Goal: Book appointment/travel/reservation

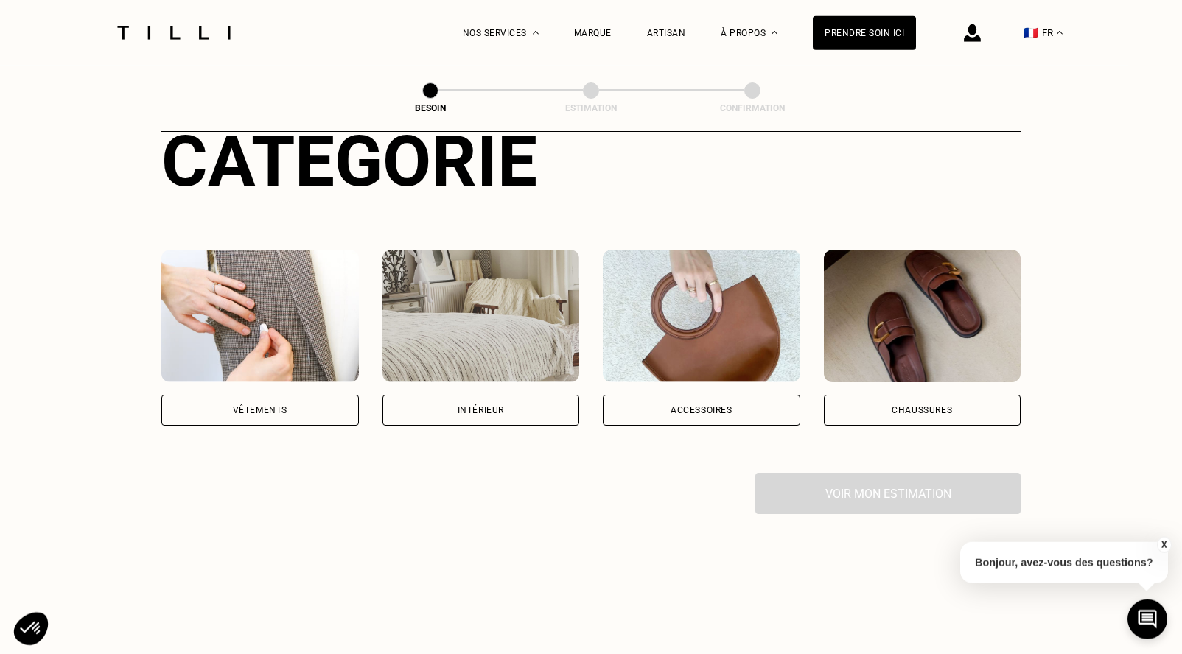
scroll to position [225, 0]
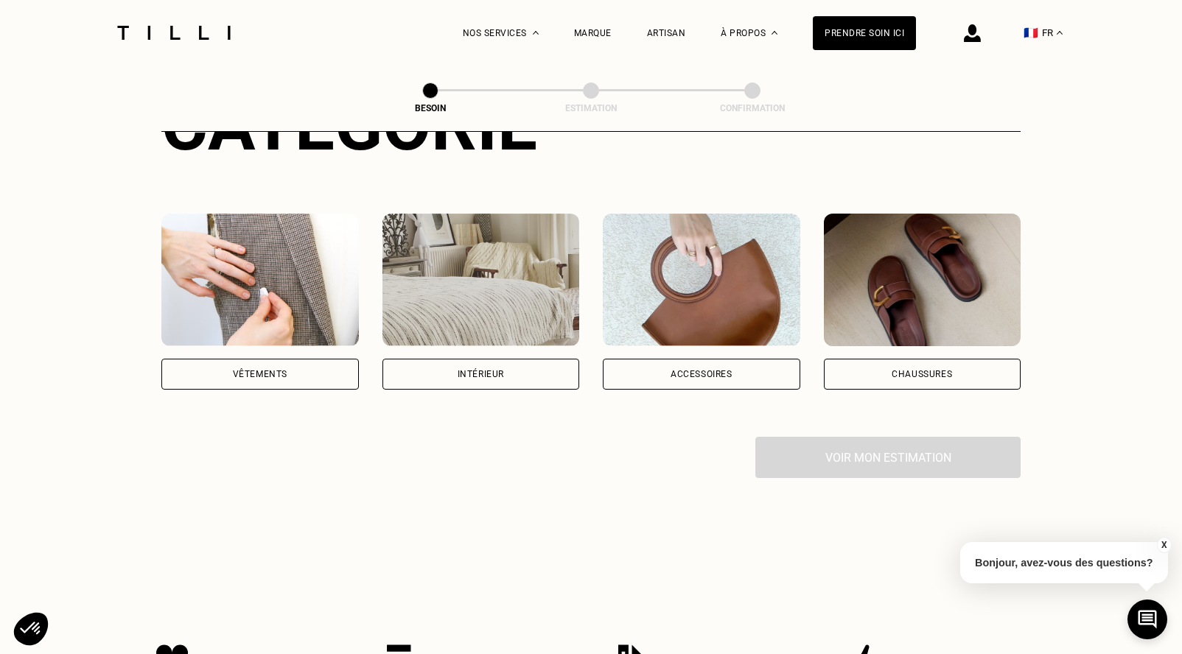
click at [908, 370] on div "Chaussures" at bounding box center [921, 374] width 60 height 9
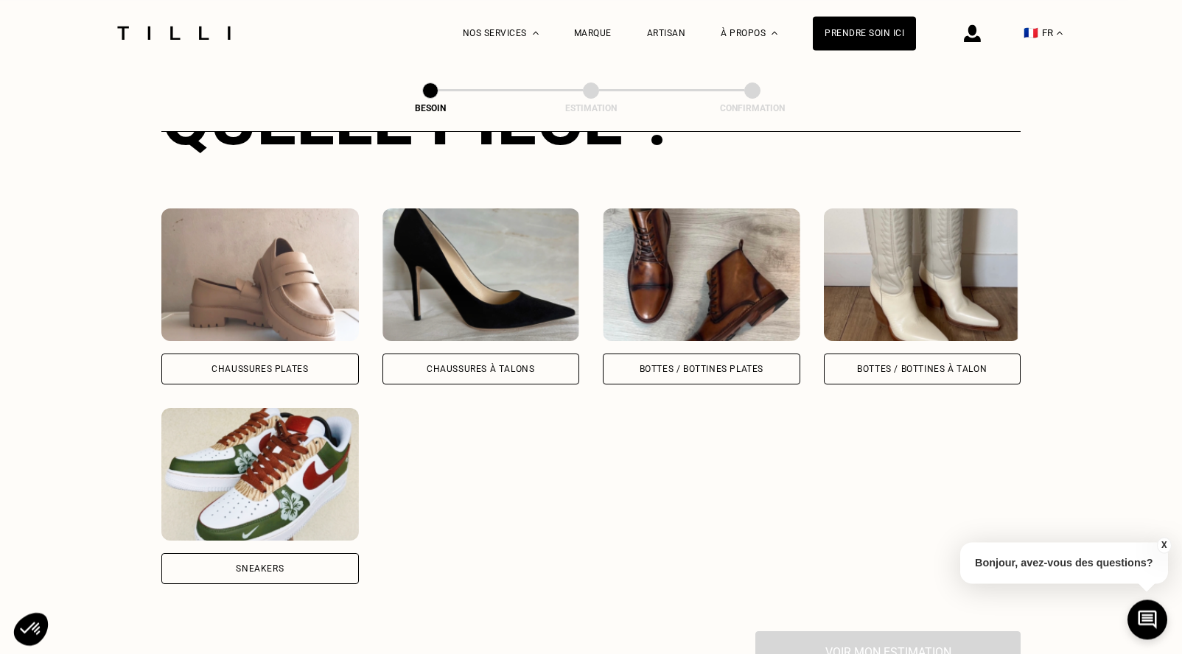
scroll to position [632, 0]
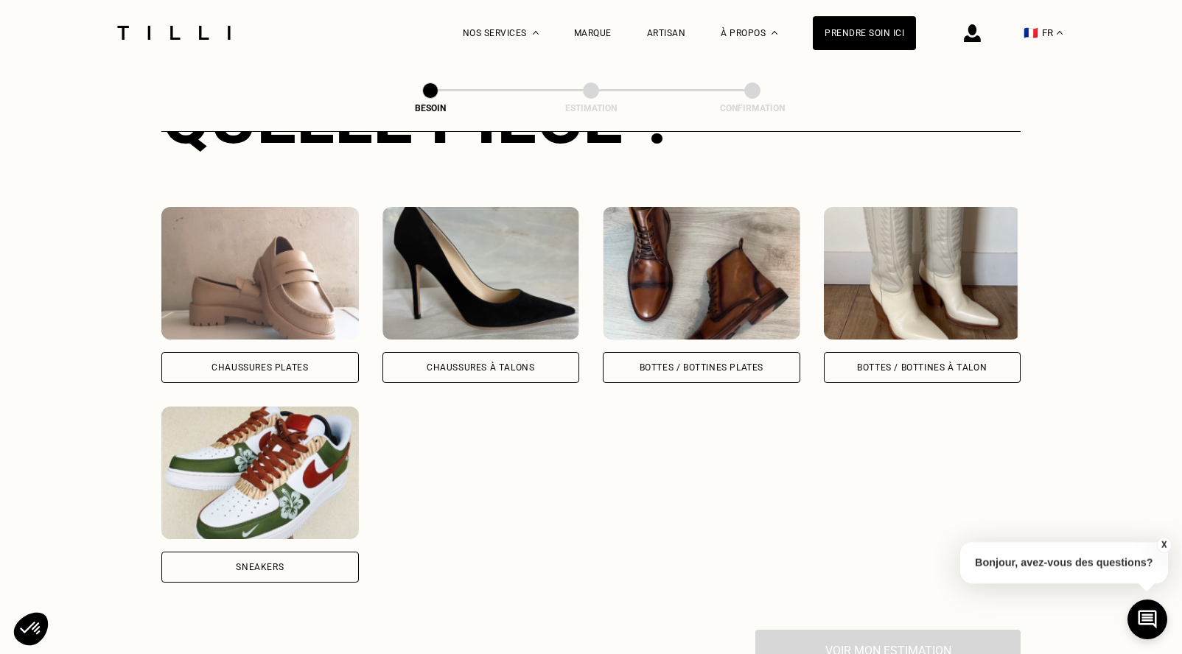
click at [683, 363] on div "Bottes / Bottines plates" at bounding box center [701, 367] width 124 height 9
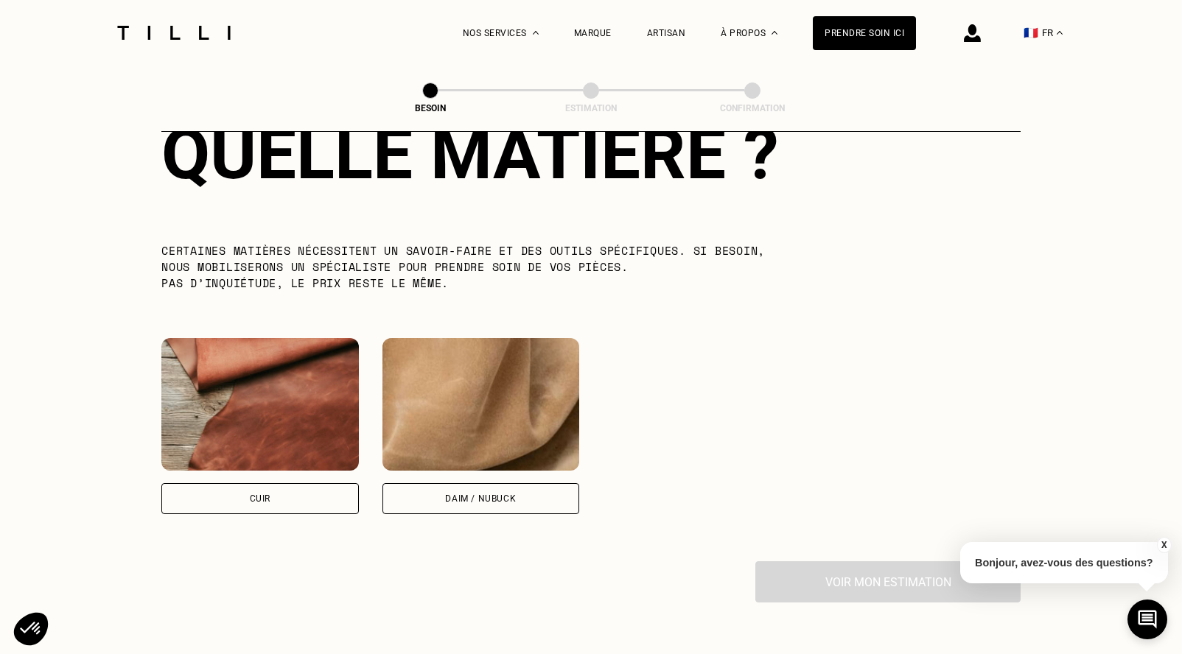
scroll to position [1234, 0]
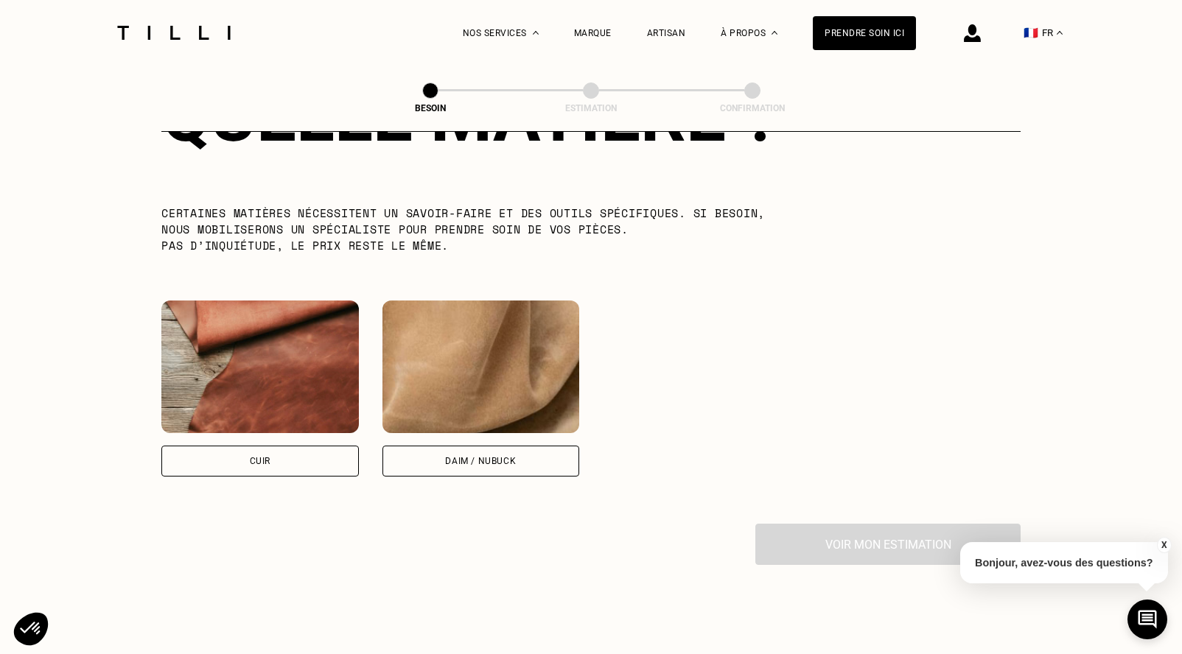
click at [264, 457] on div "Cuir" at bounding box center [260, 461] width 21 height 9
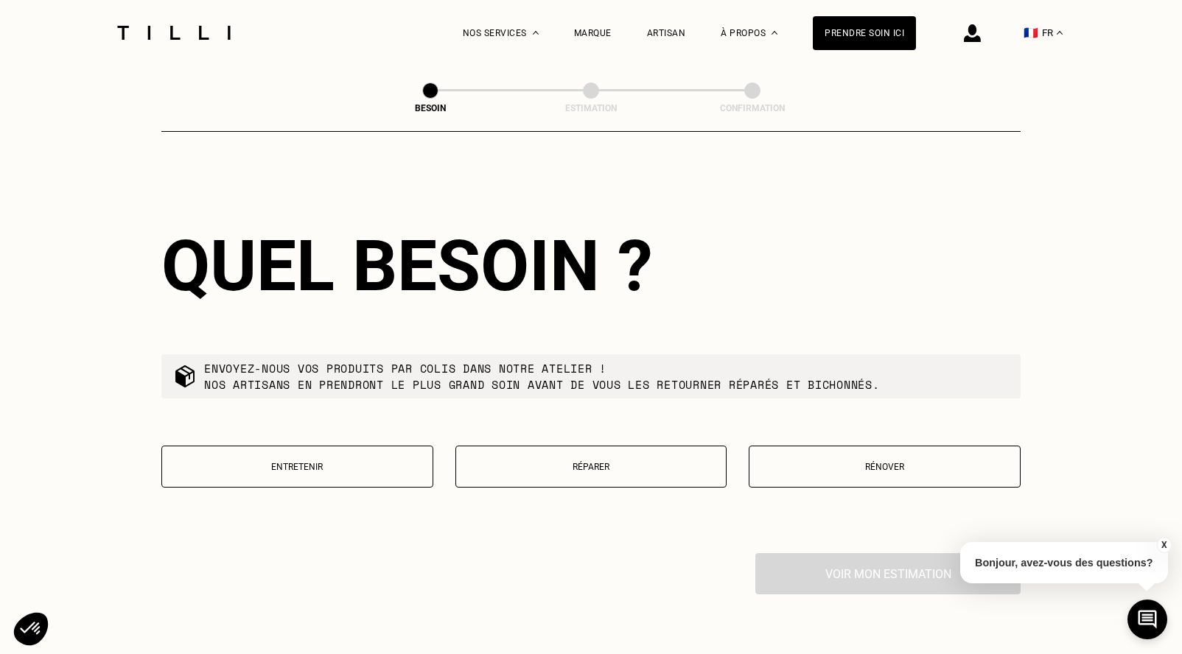
scroll to position [1582, 0]
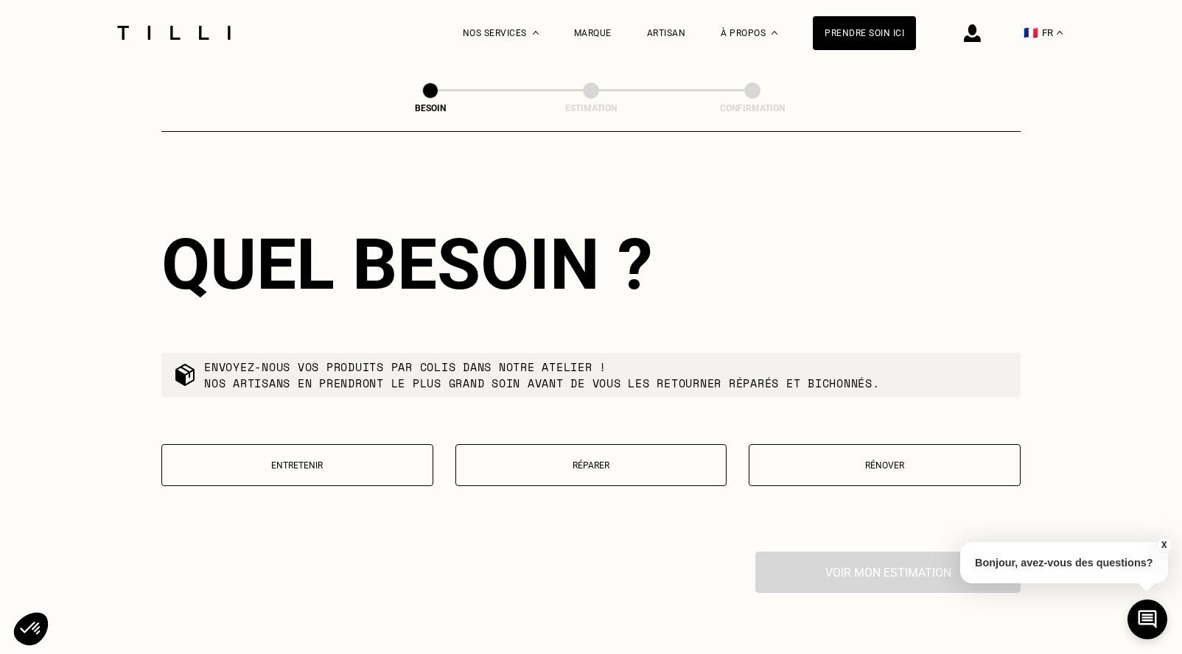
click at [589, 450] on button "Réparer" at bounding box center [591, 465] width 272 height 42
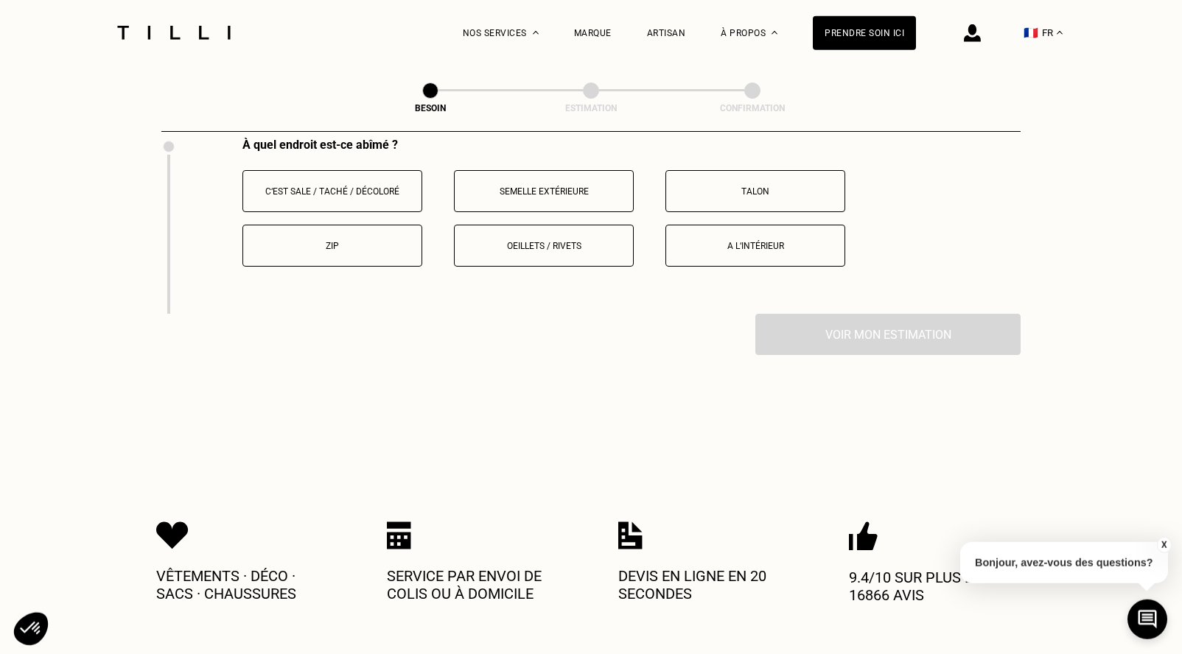
scroll to position [1960, 0]
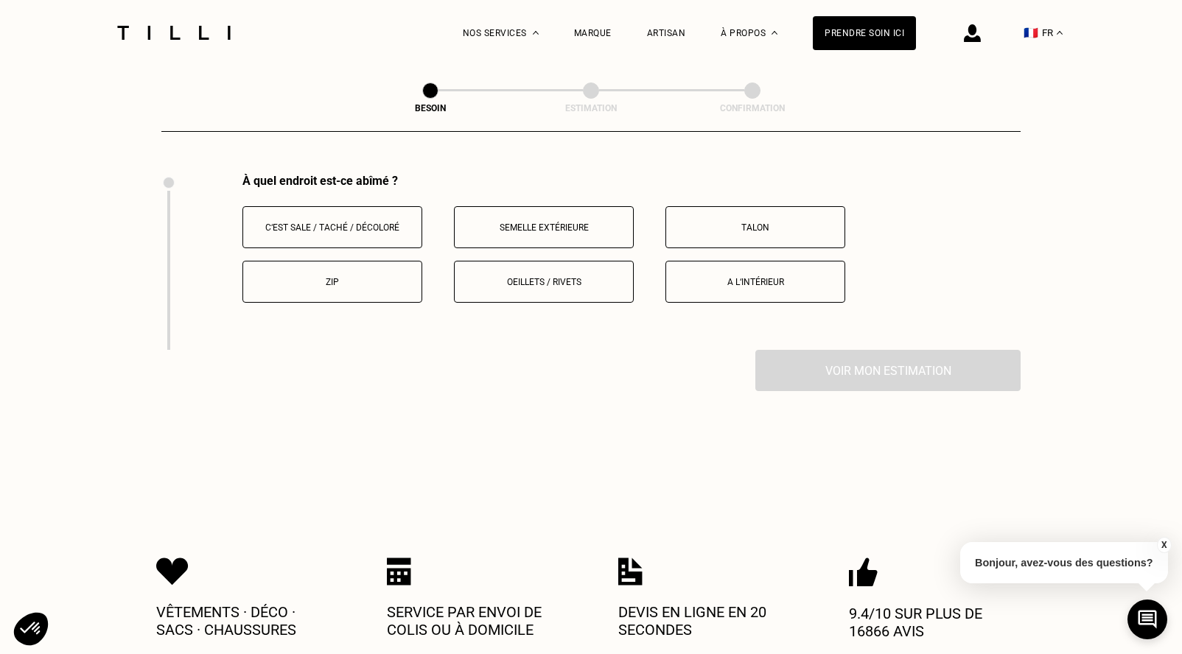
click at [751, 277] on p "A l‘intérieur" at bounding box center [755, 282] width 164 height 10
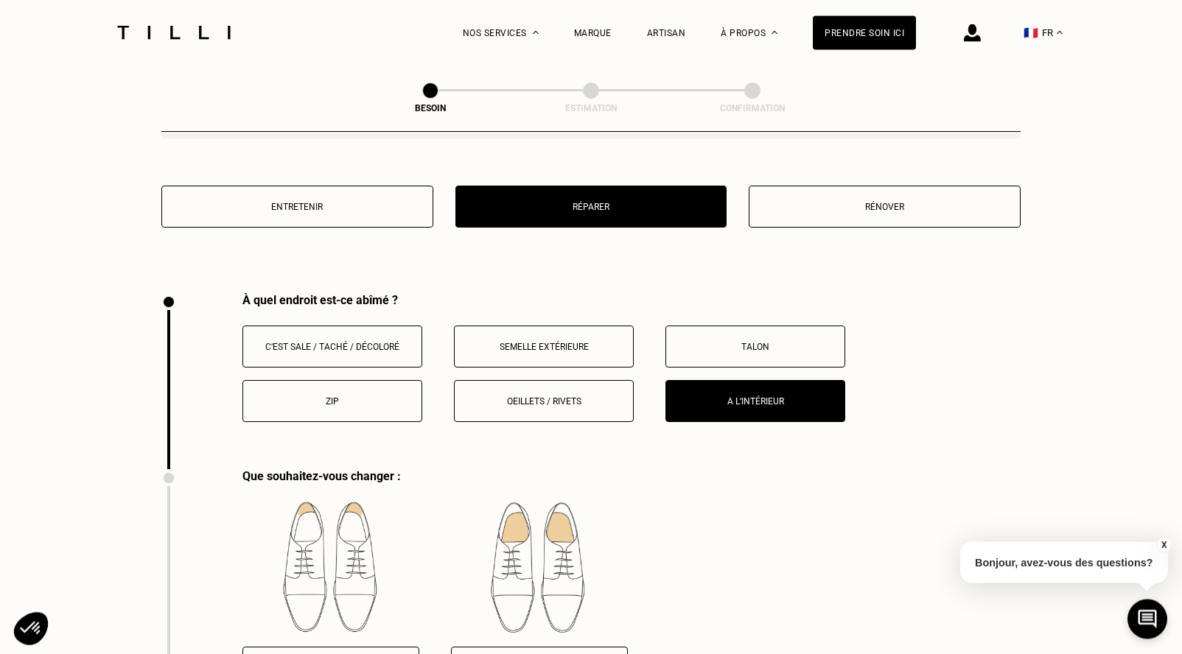
scroll to position [1835, 0]
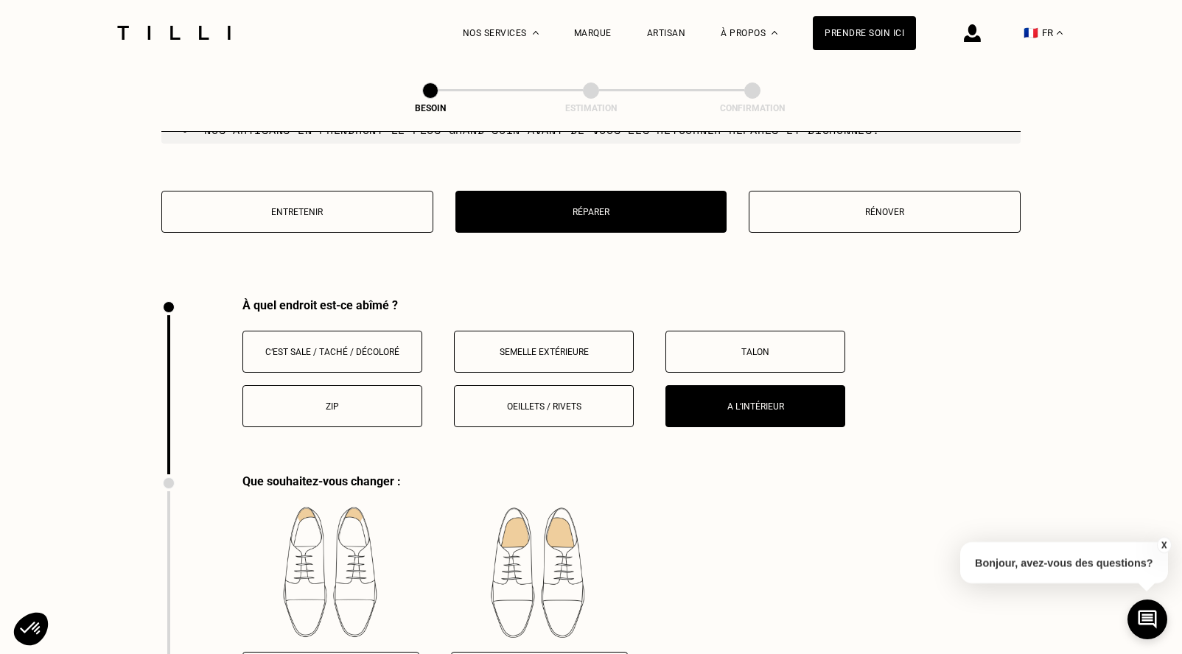
click at [748, 347] on p "Talon" at bounding box center [755, 352] width 164 height 10
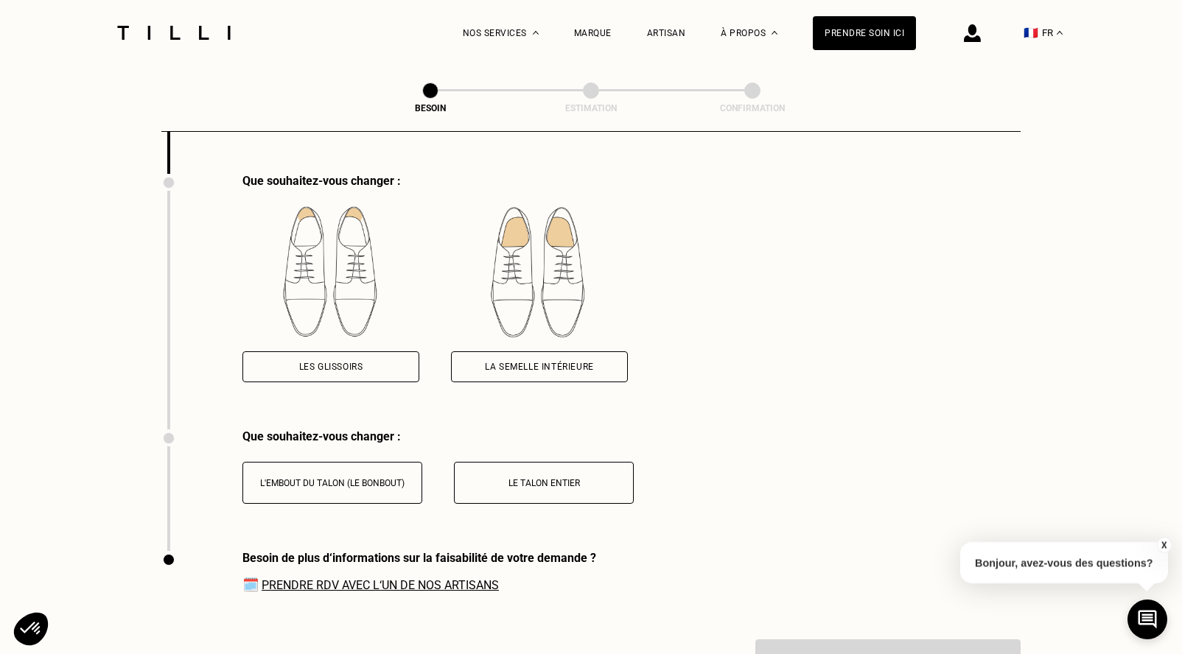
scroll to position [1685, 0]
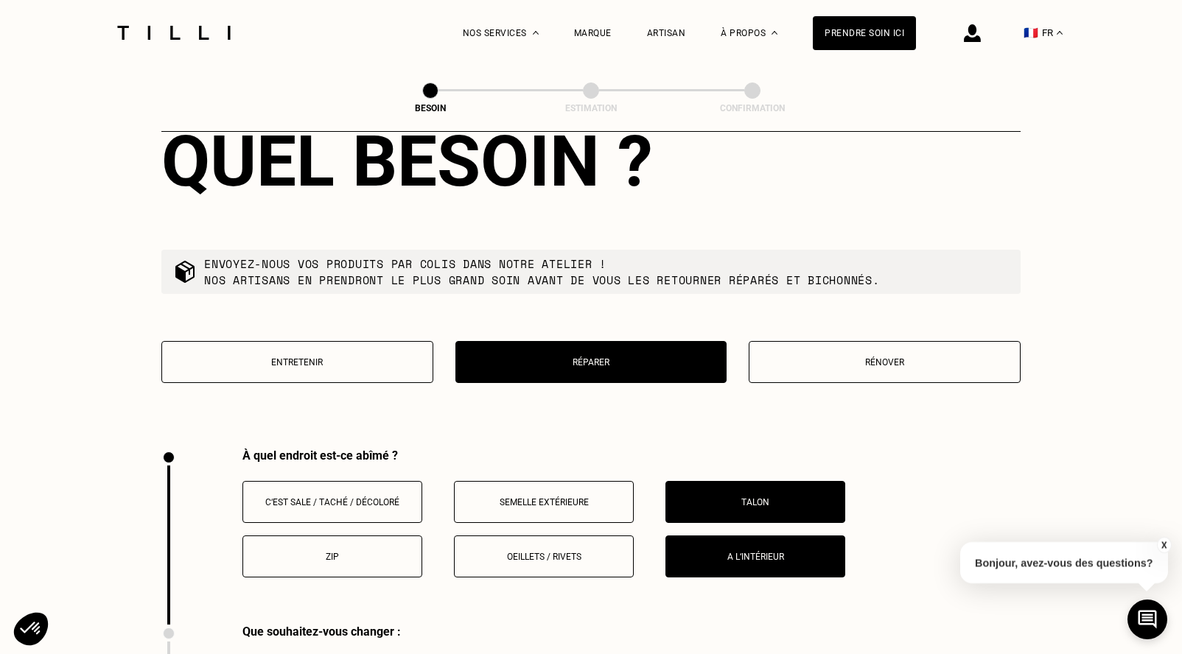
click at [870, 357] on p "Rénover" at bounding box center [885, 362] width 256 height 10
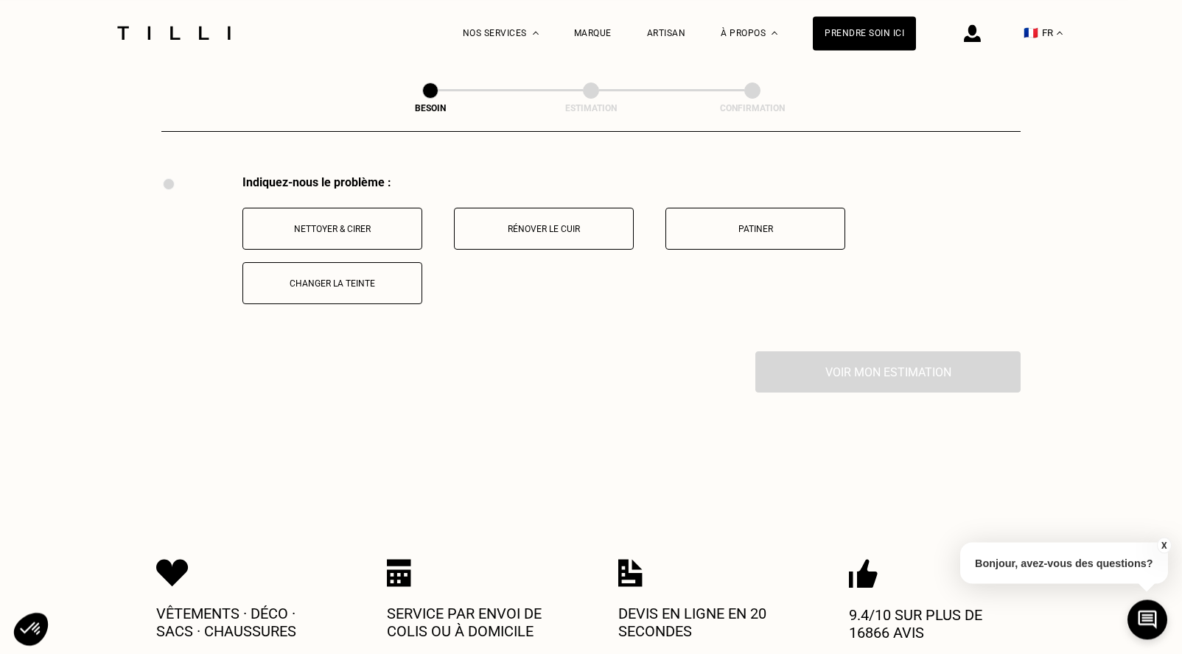
scroll to position [1960, 0]
click at [530, 222] on p "Rénover le cuir" at bounding box center [544, 227] width 164 height 10
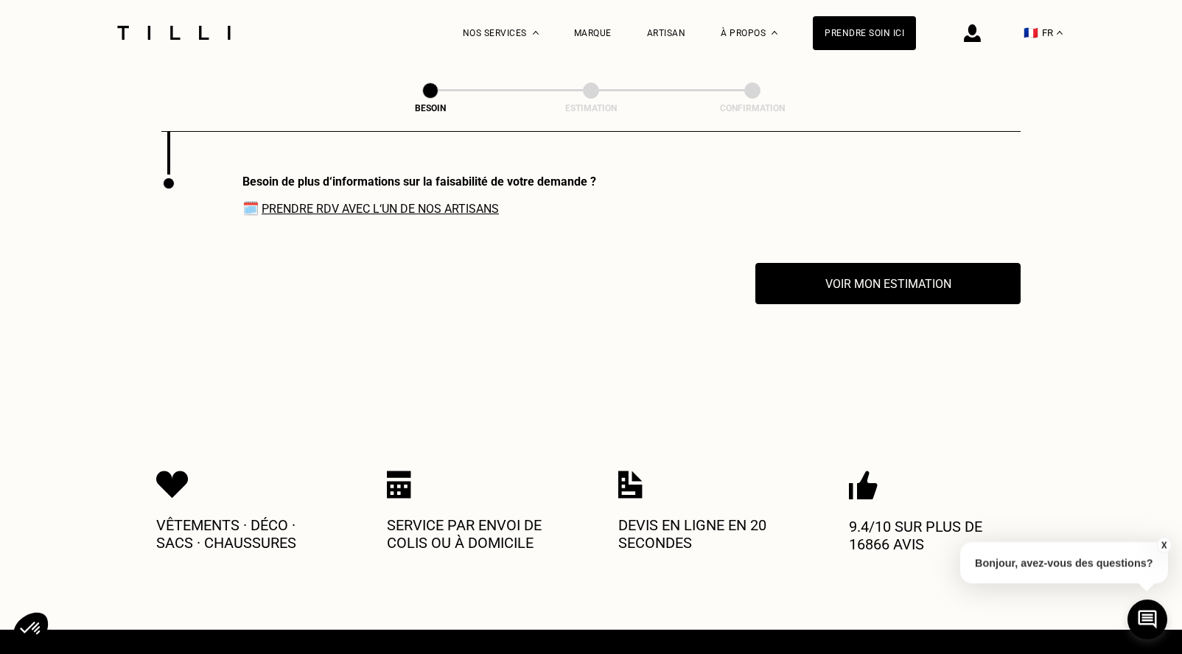
scroll to position [2136, 0]
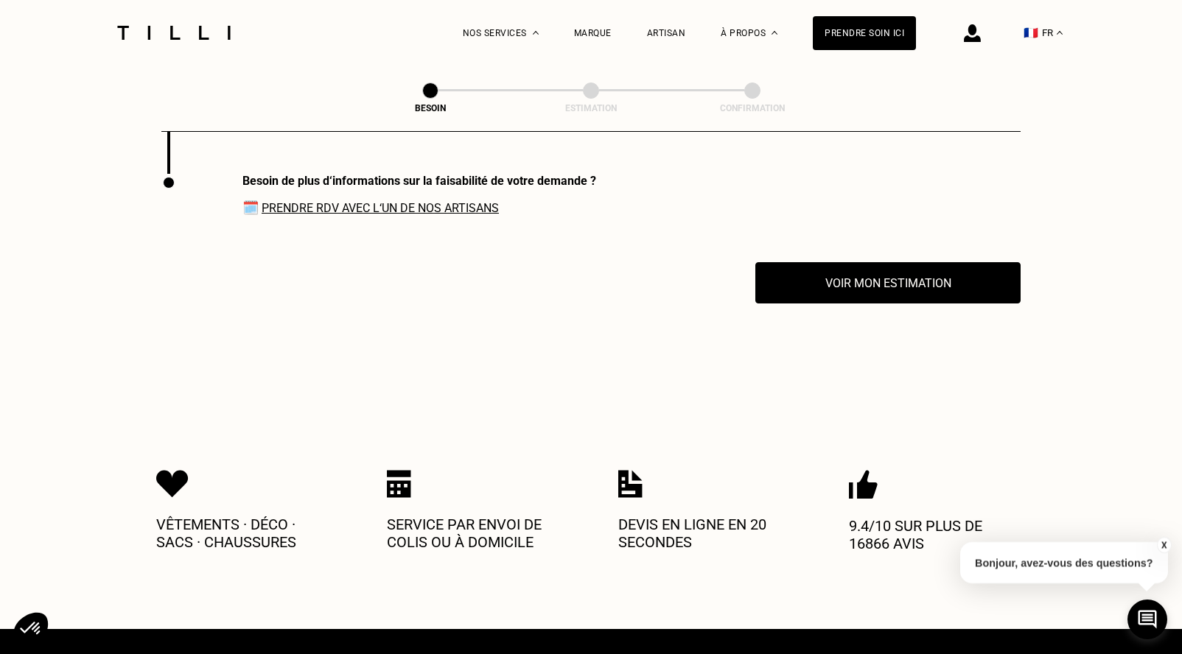
click at [390, 201] on link "Prendre RDV avec l‘un de nos artisans" at bounding box center [380, 208] width 237 height 14
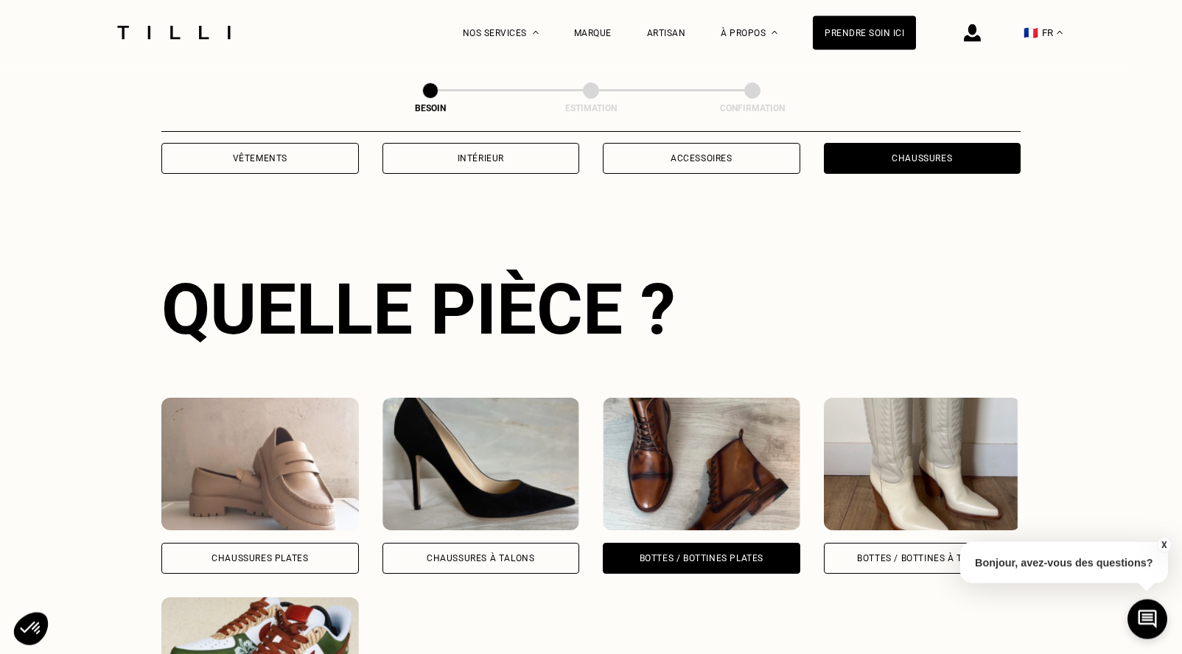
scroll to position [257, 0]
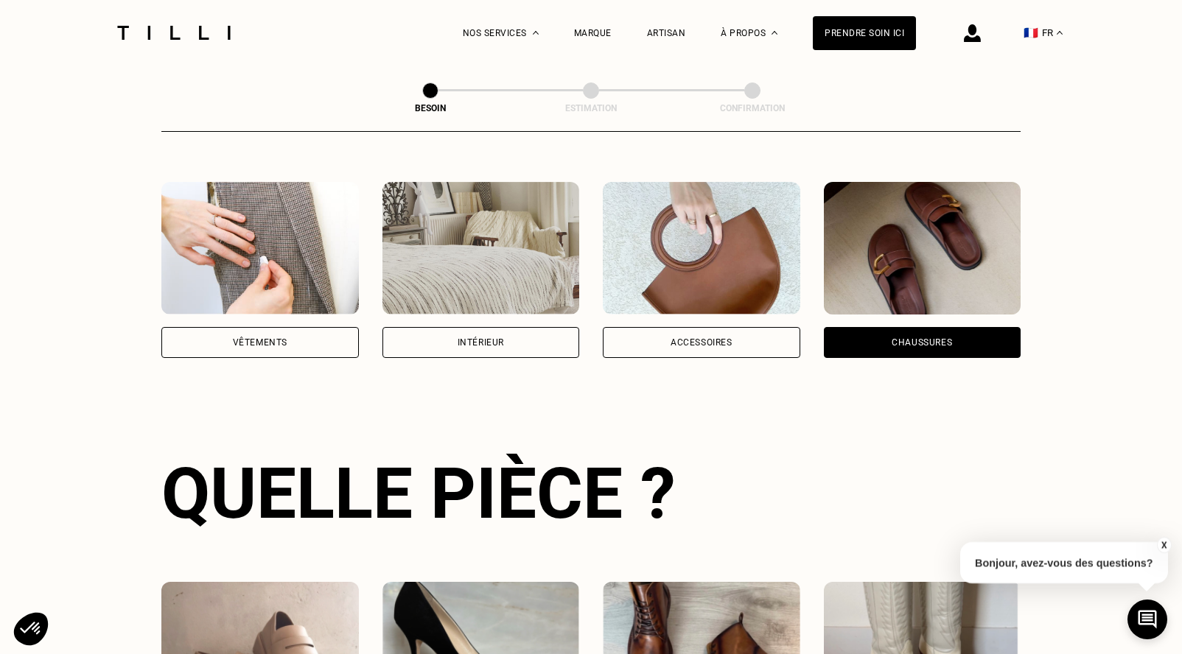
click at [481, 332] on div "Intérieur" at bounding box center [480, 342] width 197 height 31
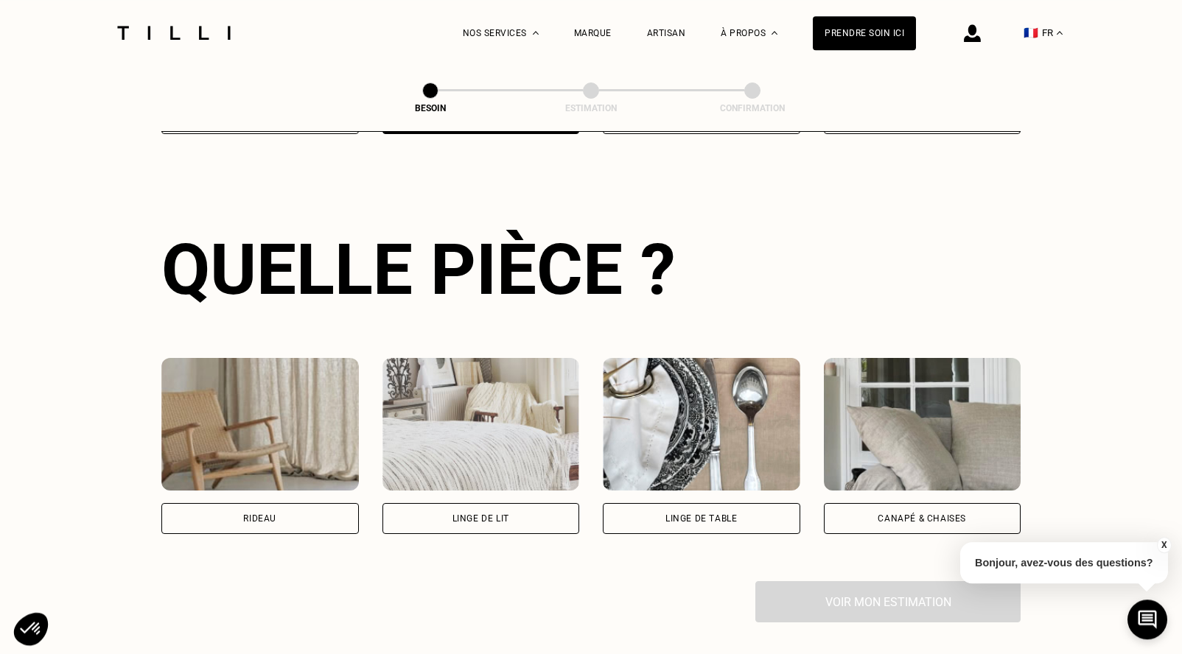
scroll to position [482, 0]
click at [703, 513] on div "Linge de table" at bounding box center [700, 517] width 71 height 9
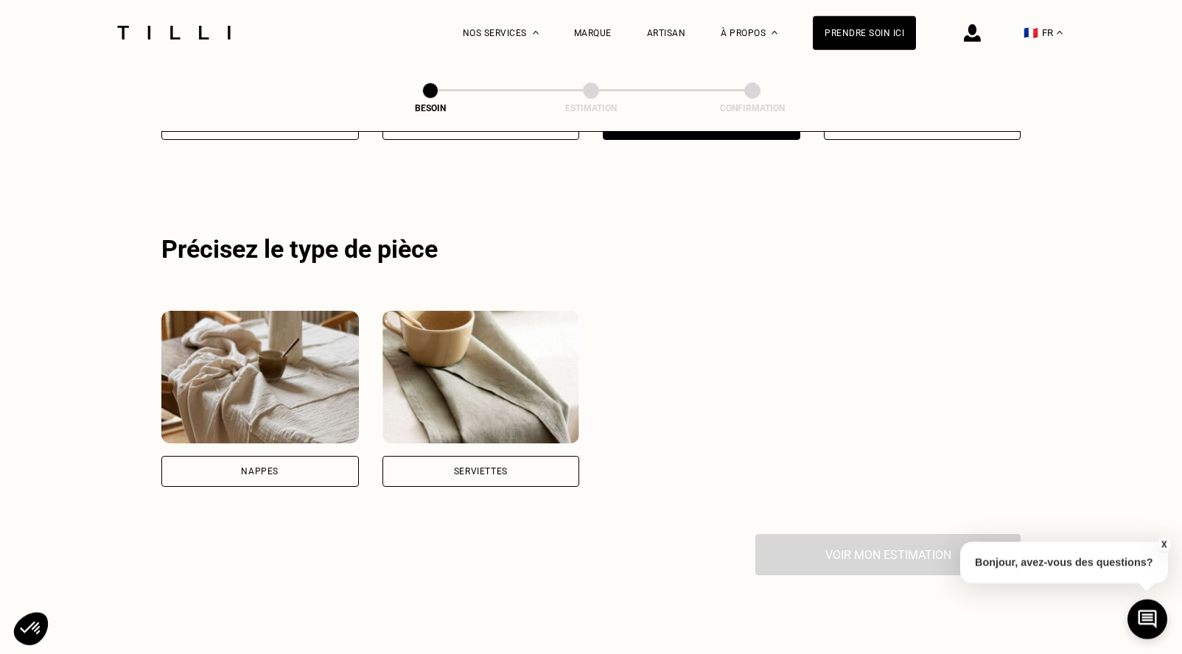
scroll to position [884, 0]
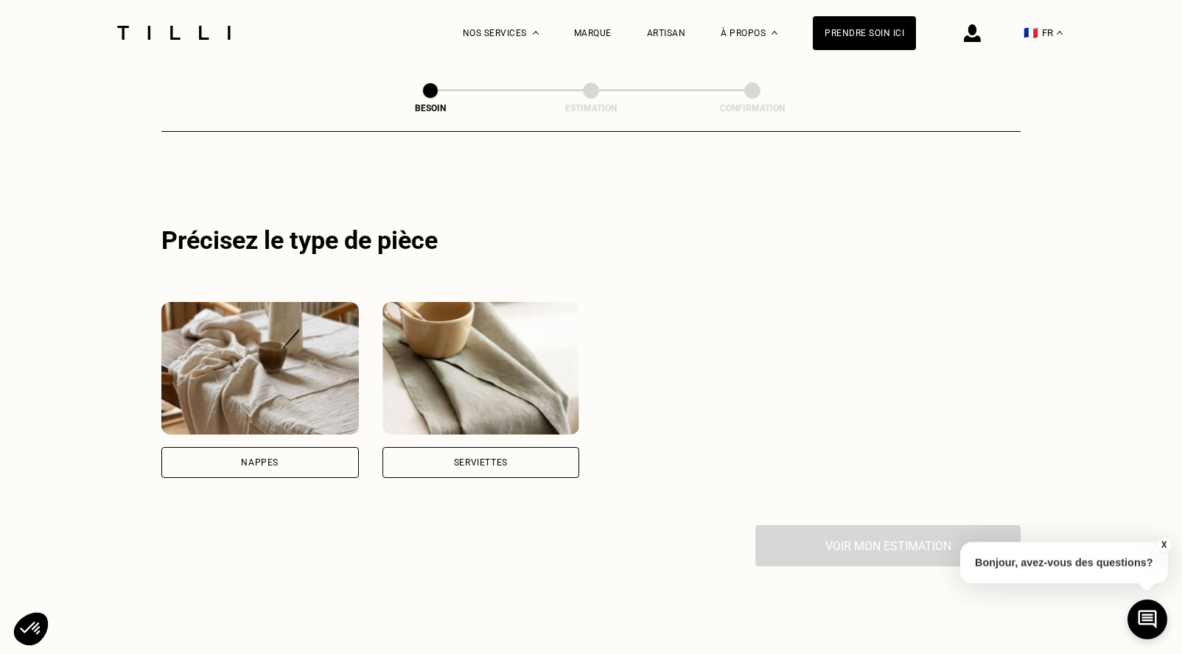
click at [253, 458] on div "Nappes" at bounding box center [259, 462] width 197 height 31
select select "FR"
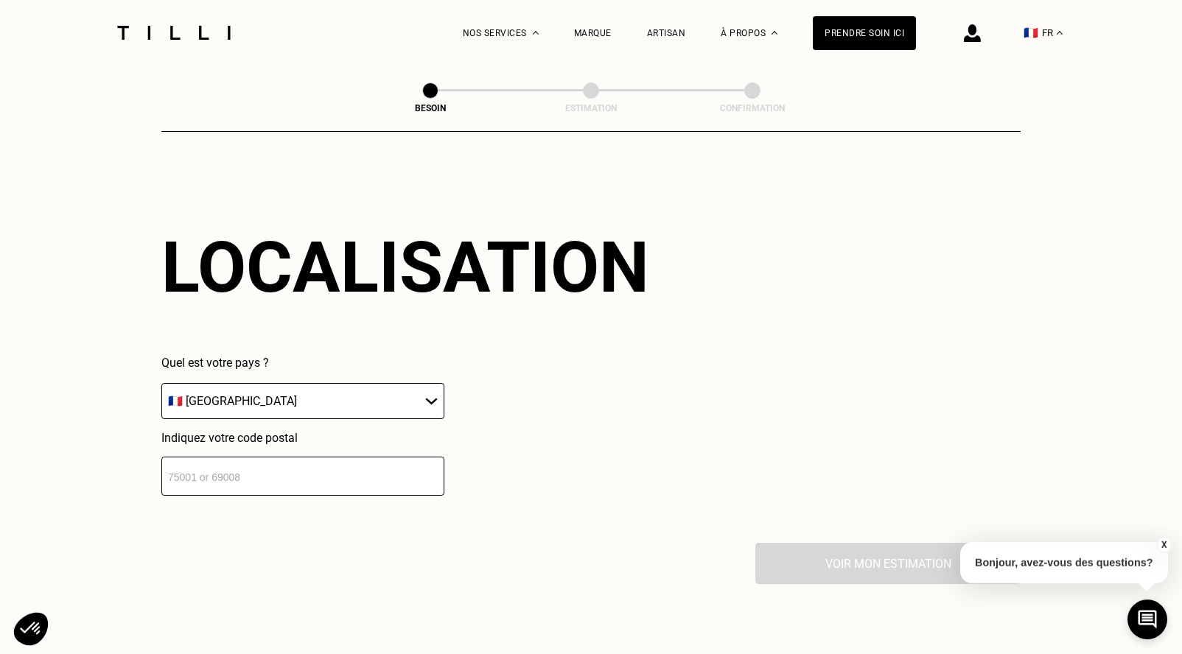
scroll to position [1232, 0]
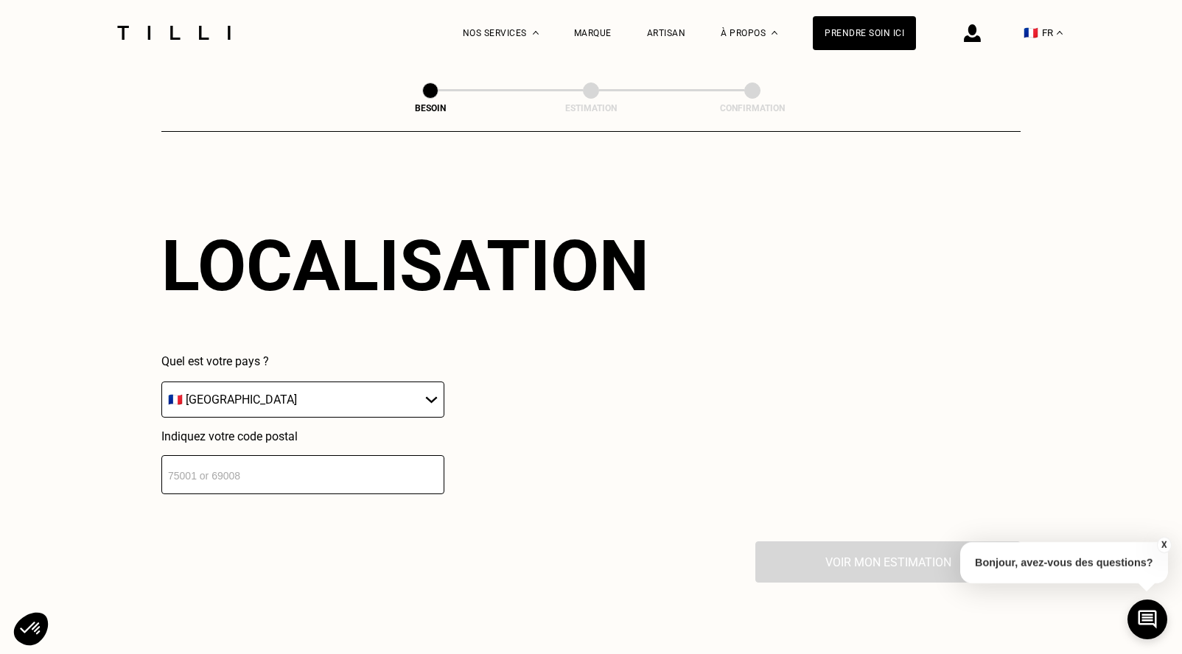
click at [161, 382] on select "🇩🇪 [GEOGRAPHIC_DATA] 🇦🇹 [GEOGRAPHIC_DATA] 🇧🇪 [GEOGRAPHIC_DATA] 🇧🇬 Bulgarie 🇨🇾 C…" at bounding box center [302, 400] width 283 height 36
click at [273, 458] on input "number" at bounding box center [302, 474] width 283 height 39
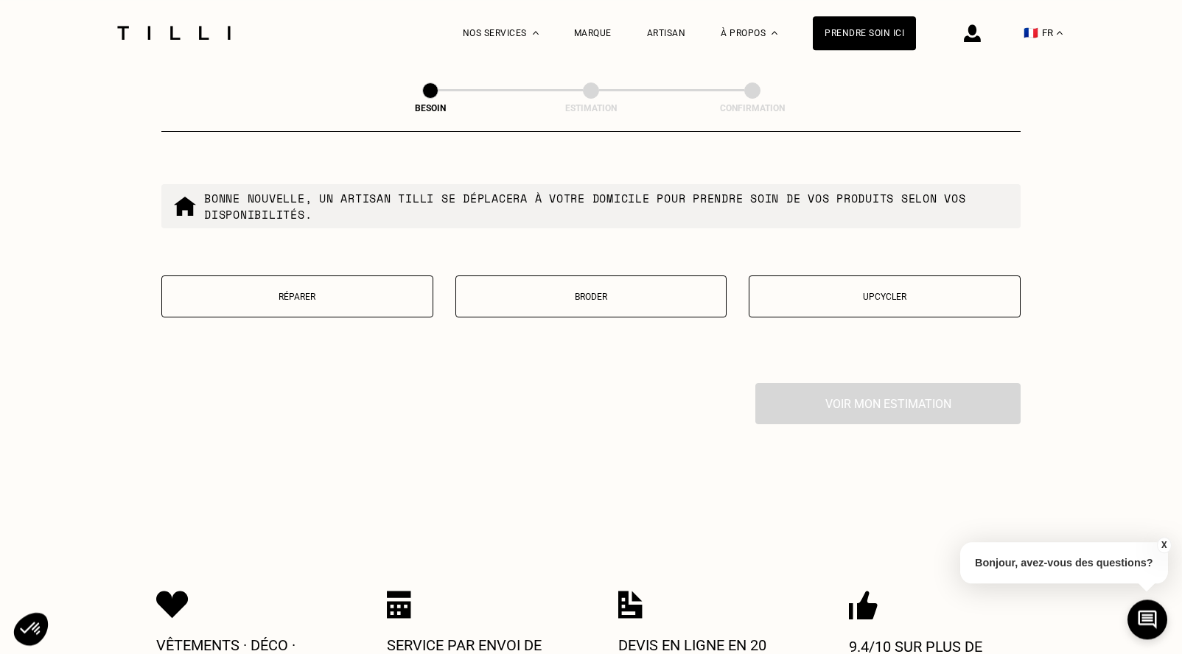
scroll to position [1749, 0]
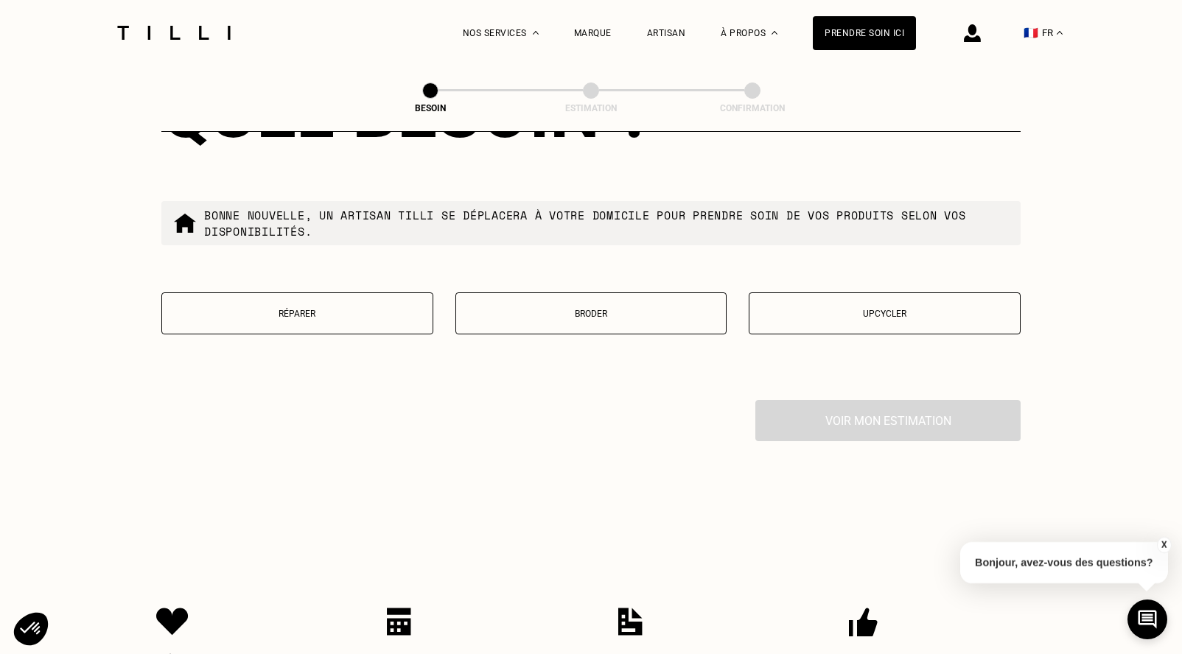
type input "75018"
click at [295, 309] on p "Réparer" at bounding box center [297, 314] width 256 height 10
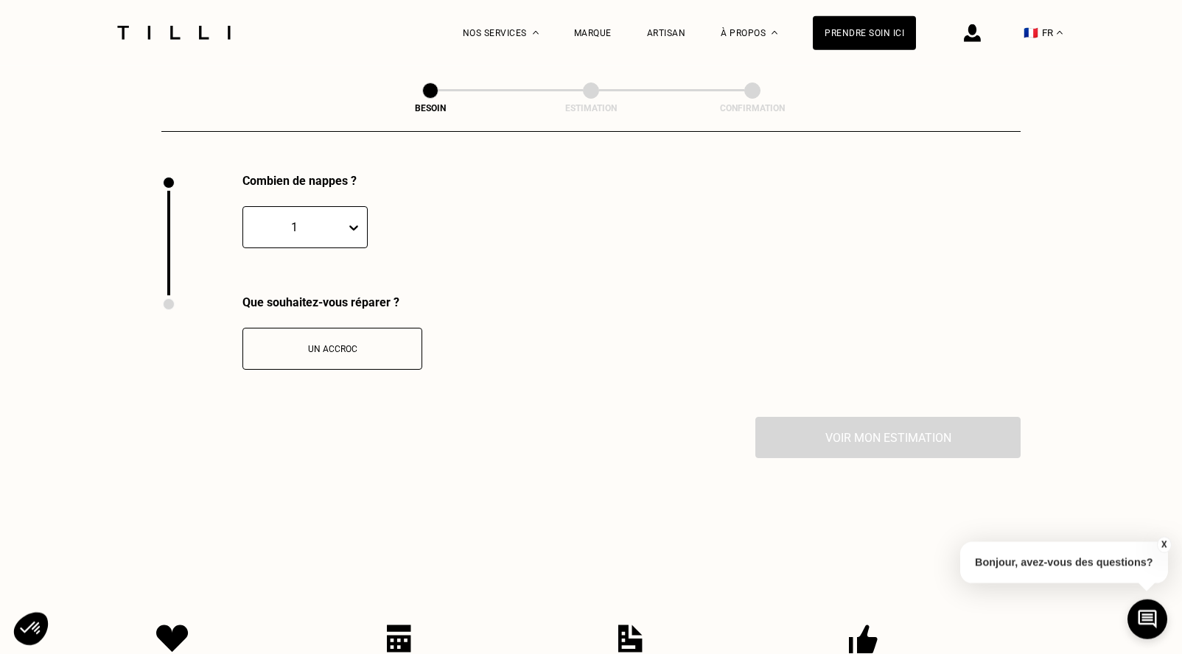
scroll to position [1977, 0]
click at [343, 343] on p "Un accroc" at bounding box center [332, 348] width 164 height 10
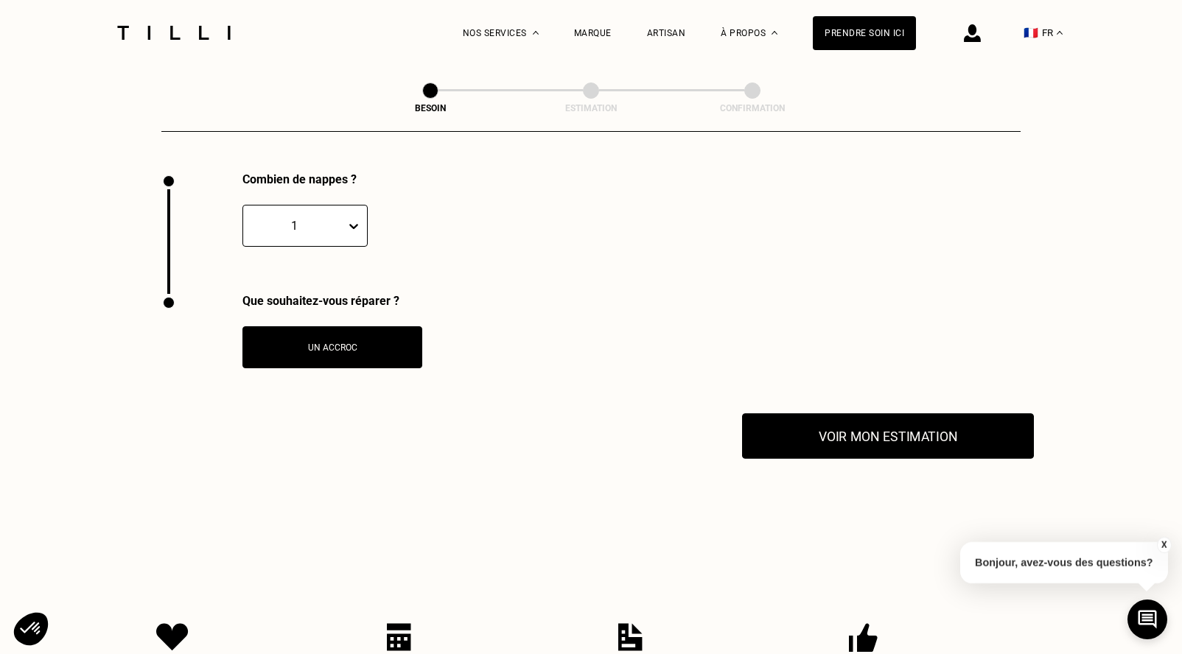
click at [875, 431] on button "Voir mon estimation" at bounding box center [888, 436] width 292 height 46
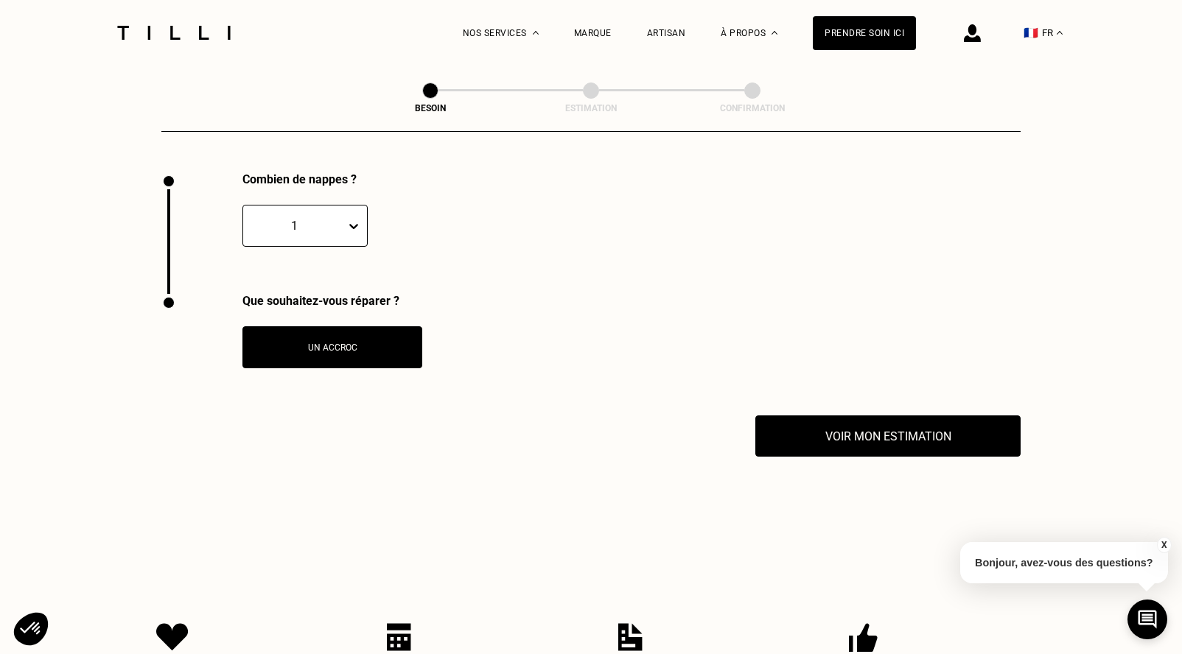
scroll to position [1826, 0]
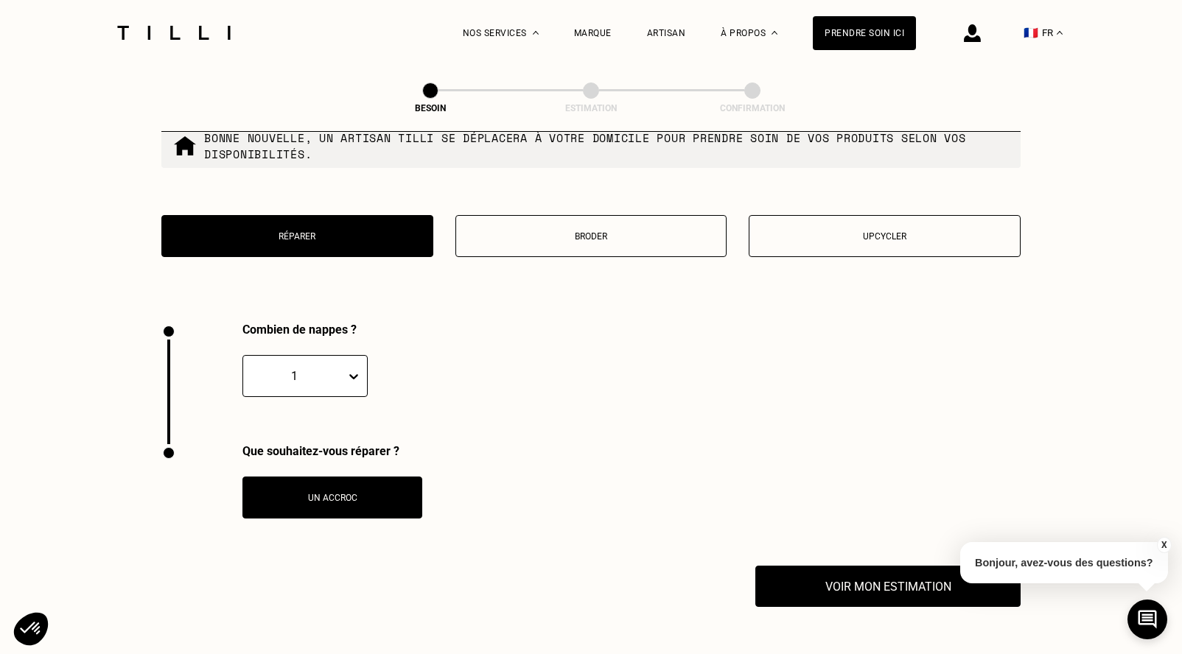
click at [594, 231] on p "Broder" at bounding box center [591, 236] width 256 height 10
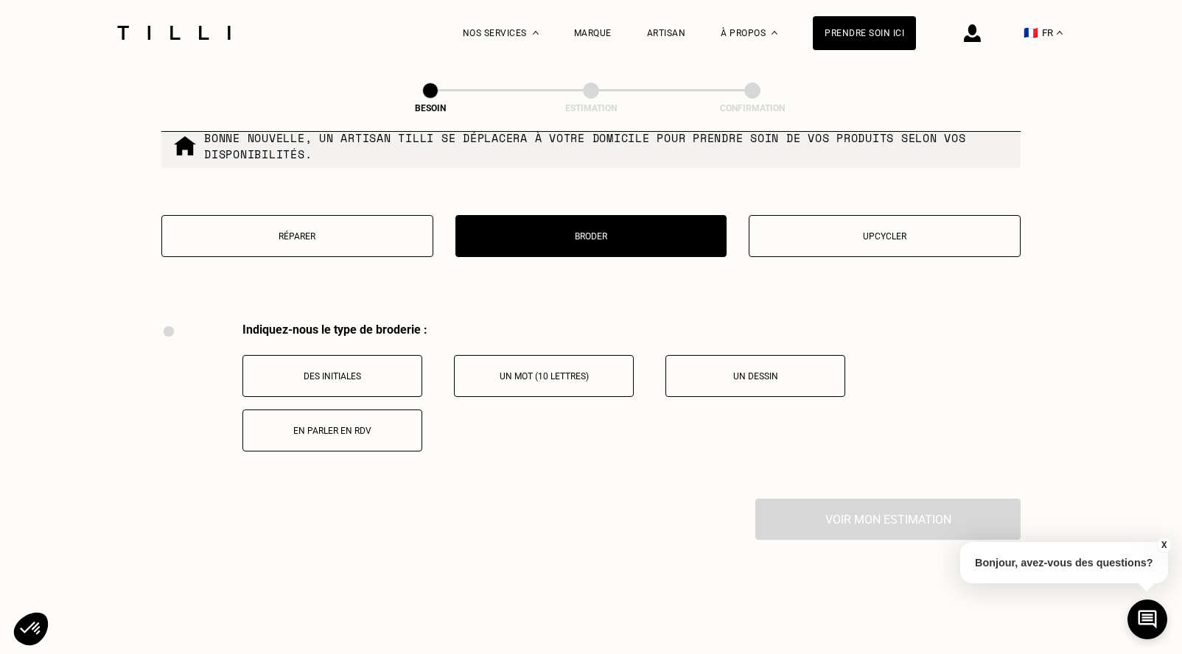
click at [874, 221] on button "Upcycler" at bounding box center [885, 236] width 272 height 42
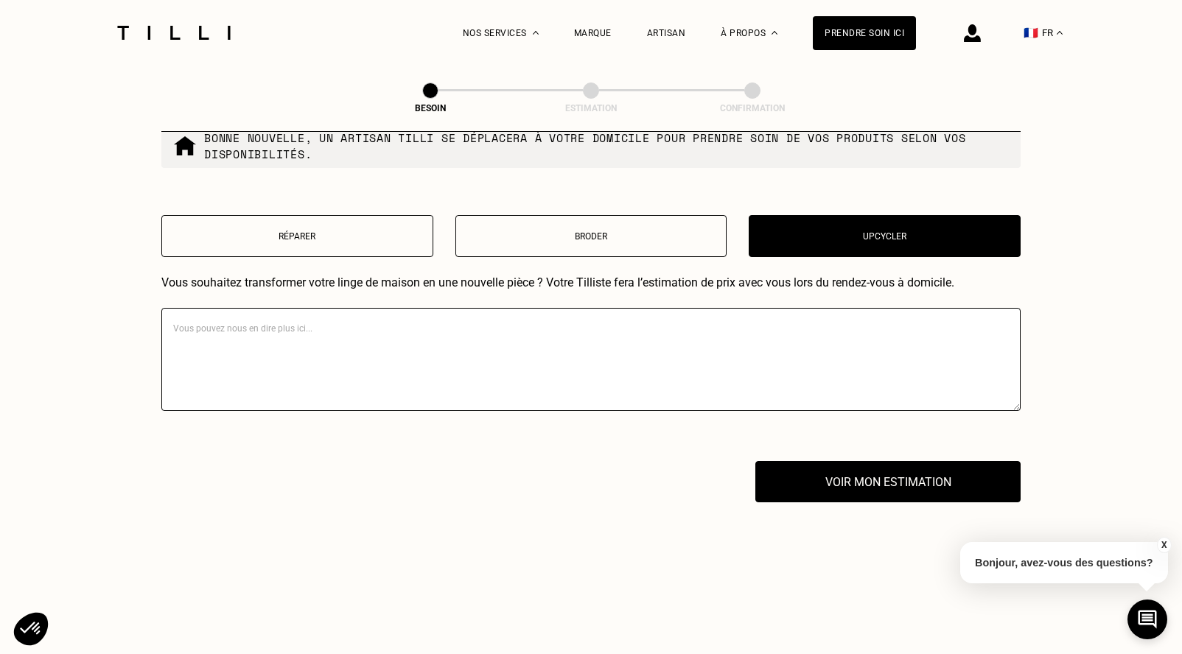
click at [571, 231] on p "Broder" at bounding box center [591, 236] width 256 height 10
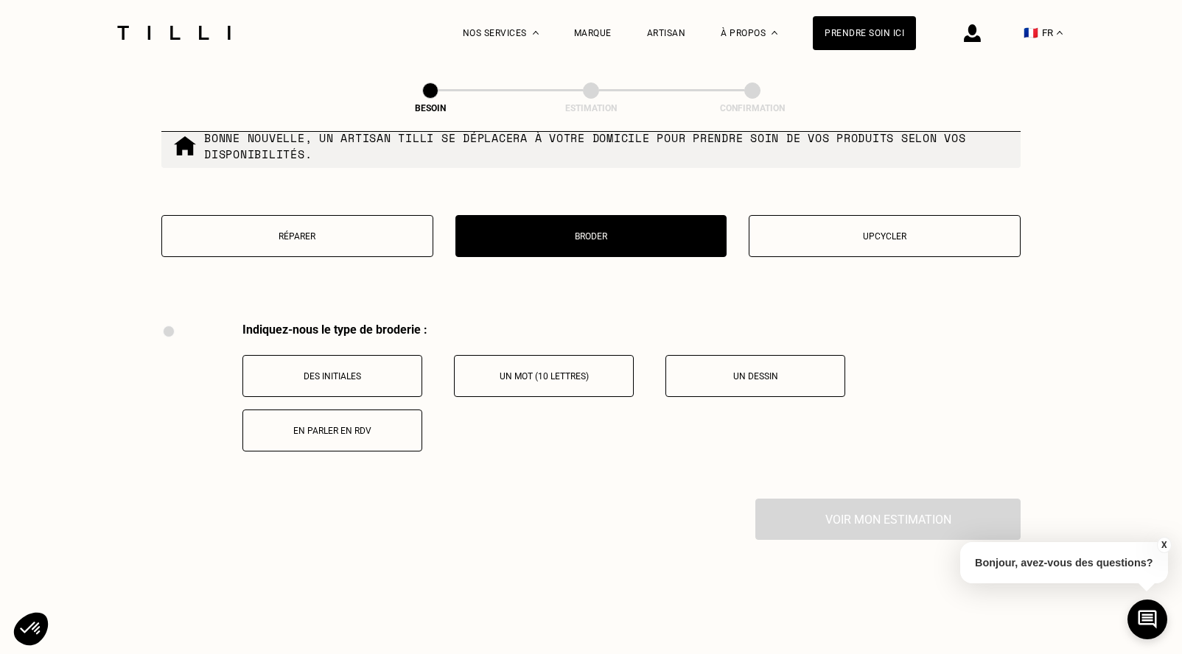
click at [278, 231] on p "Réparer" at bounding box center [297, 236] width 256 height 10
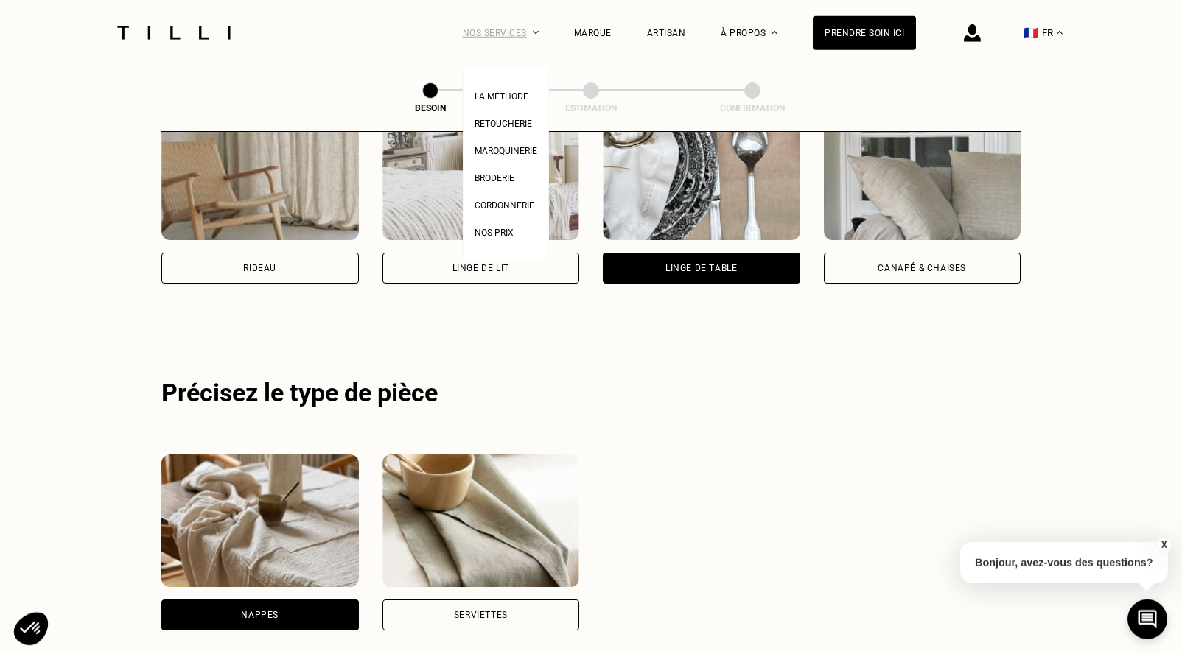
scroll to position [699, 0]
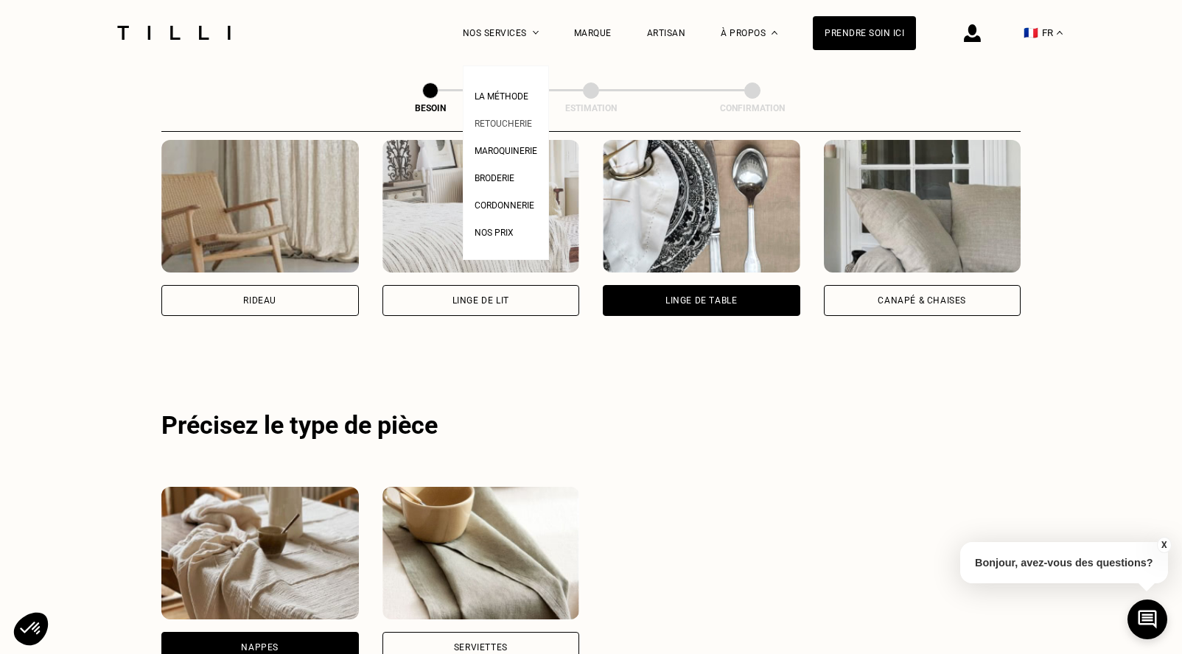
click at [499, 127] on span "Retoucherie" at bounding box center [502, 124] width 57 height 10
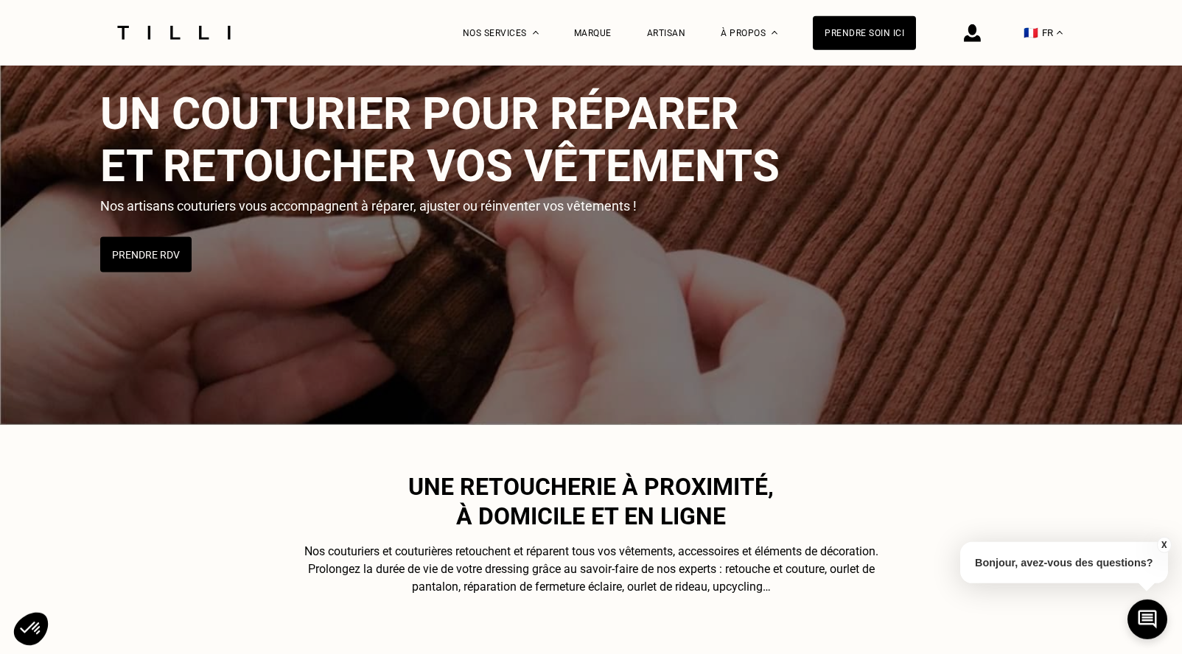
scroll to position [150, 0]
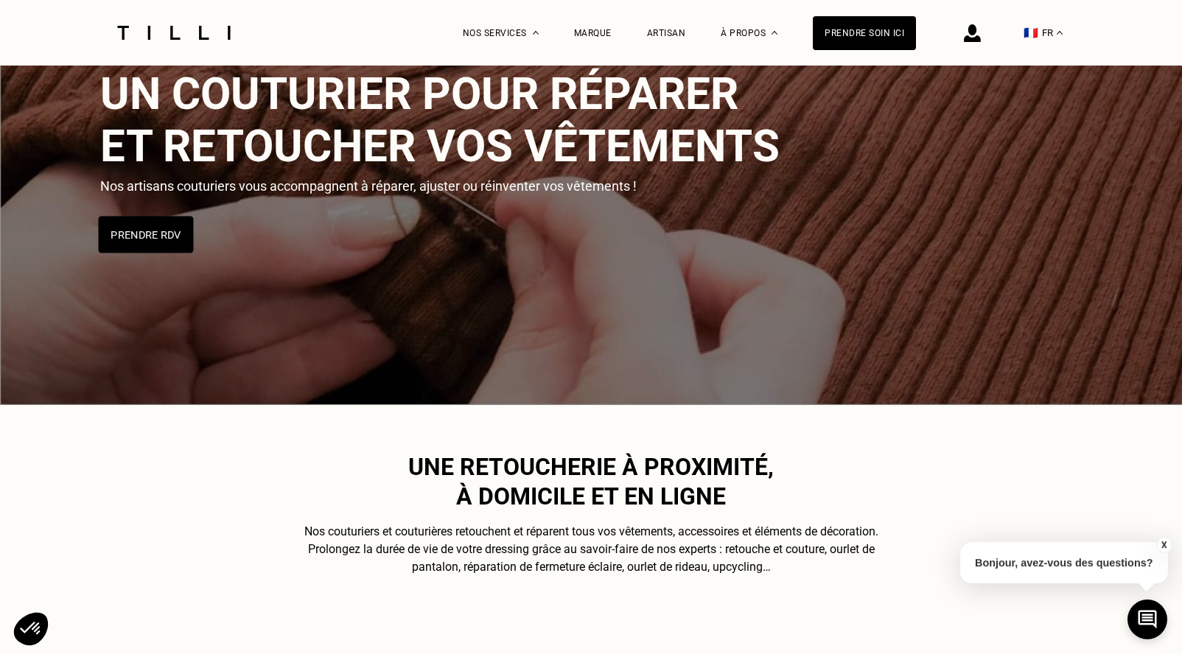
click at [150, 237] on button "Prendre RDV" at bounding box center [146, 235] width 95 height 37
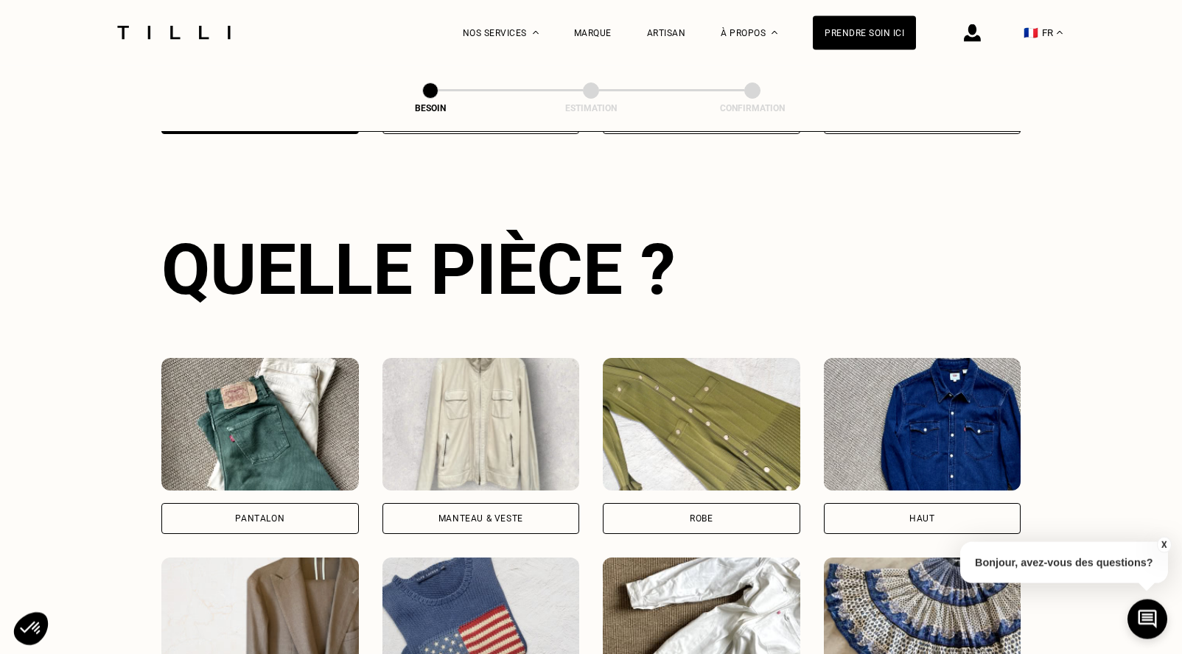
scroll to position [482, 0]
click at [252, 509] on div "Pantalon" at bounding box center [259, 517] width 197 height 31
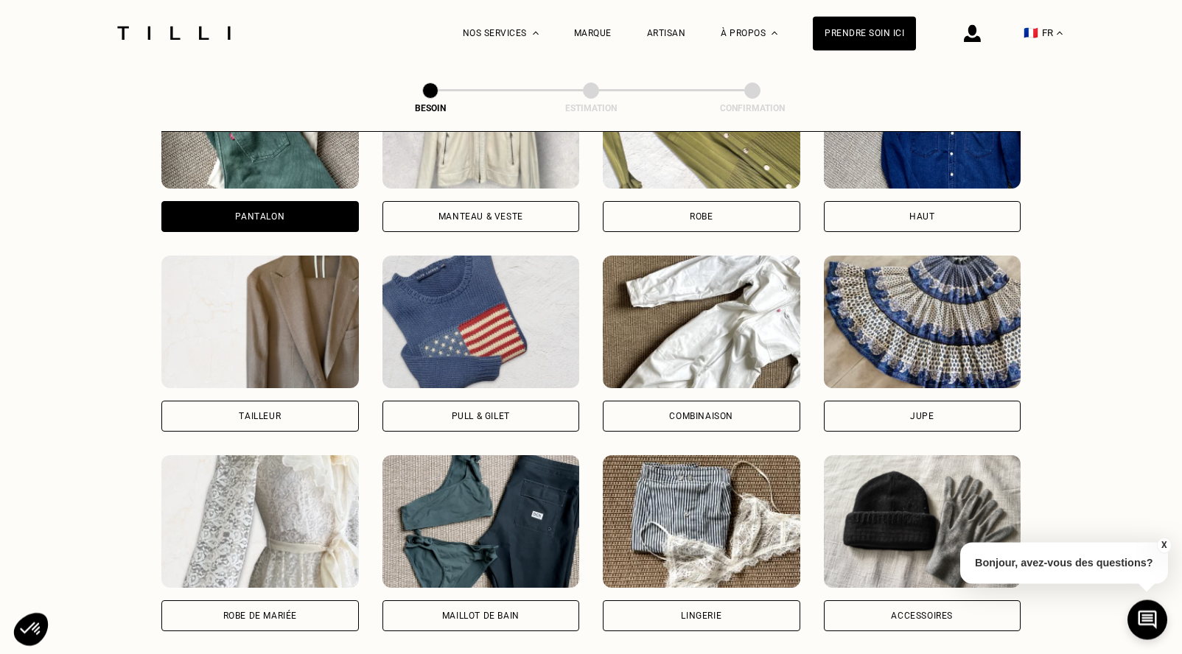
scroll to position [757, 0]
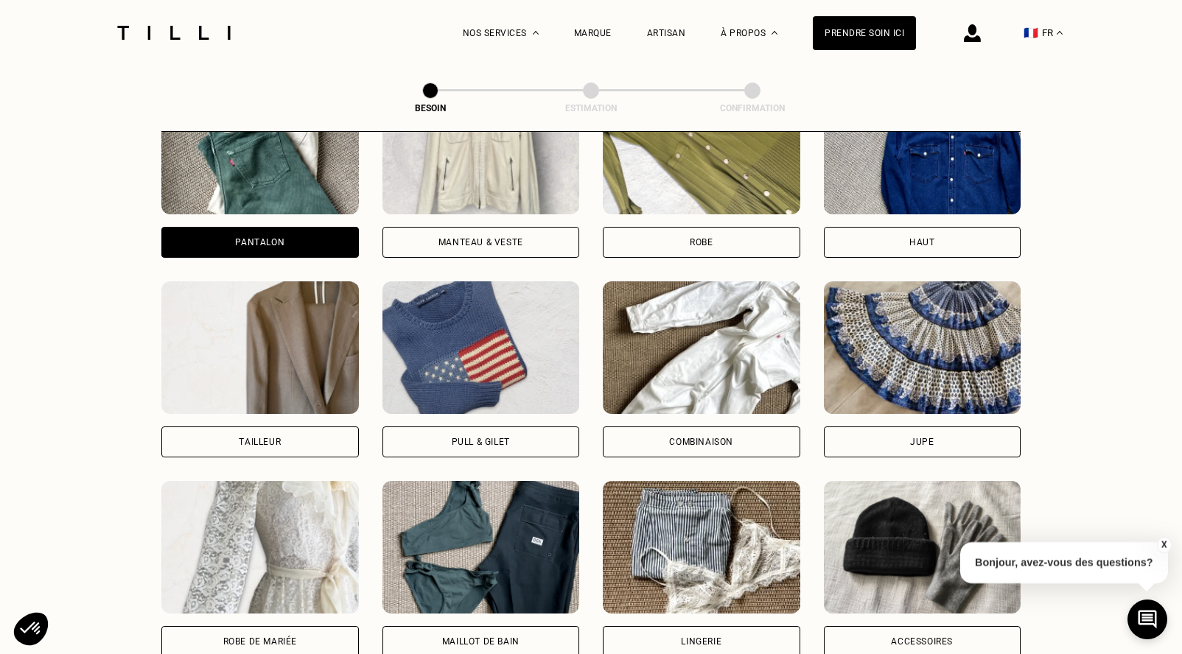
click at [700, 238] on div "Robe" at bounding box center [701, 242] width 23 height 9
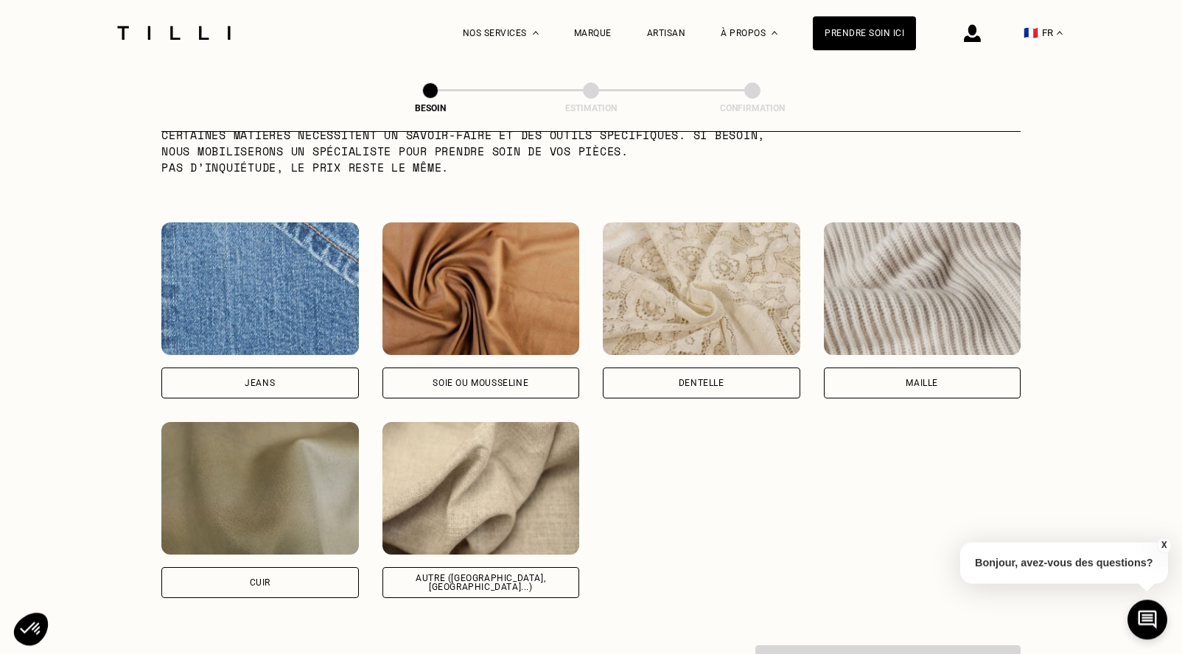
scroll to position [1584, 0]
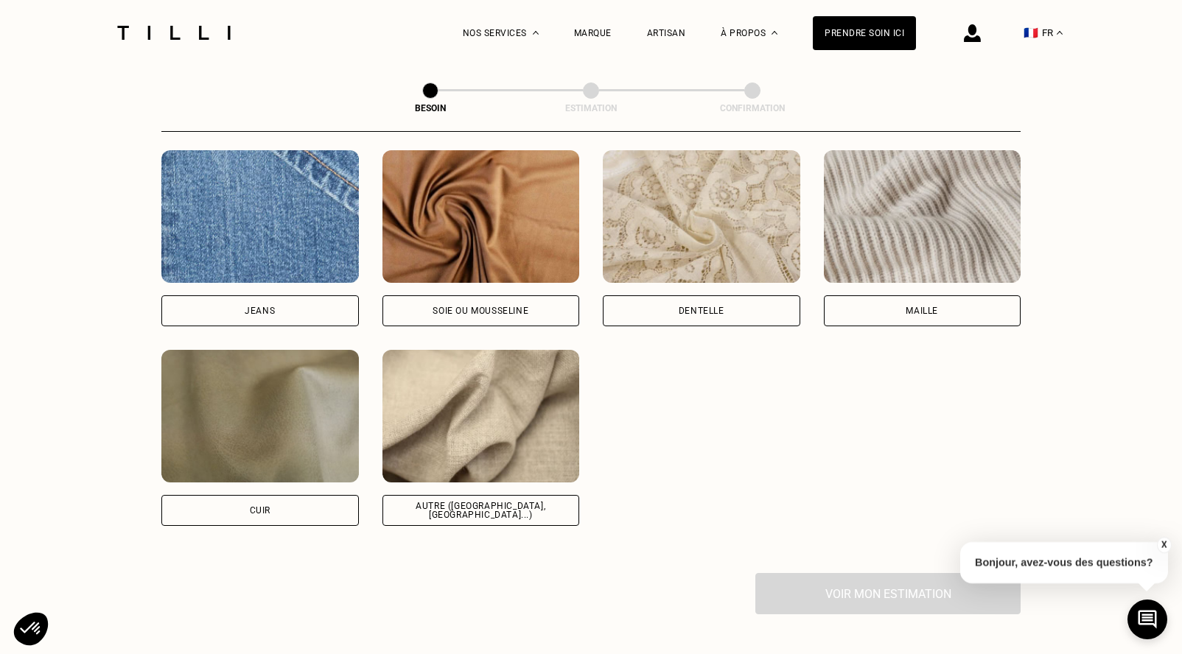
click at [480, 502] on div "Autre ([GEOGRAPHIC_DATA], [GEOGRAPHIC_DATA]...)" at bounding box center [481, 511] width 172 height 18
select select "FR"
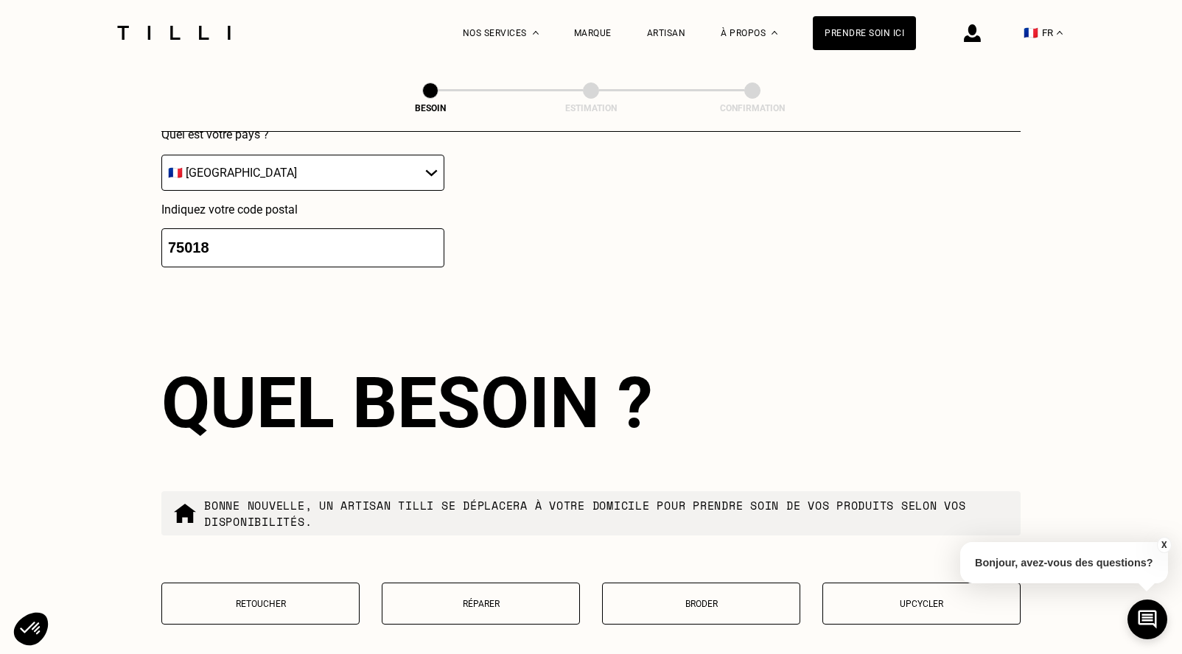
scroll to position [2507, 0]
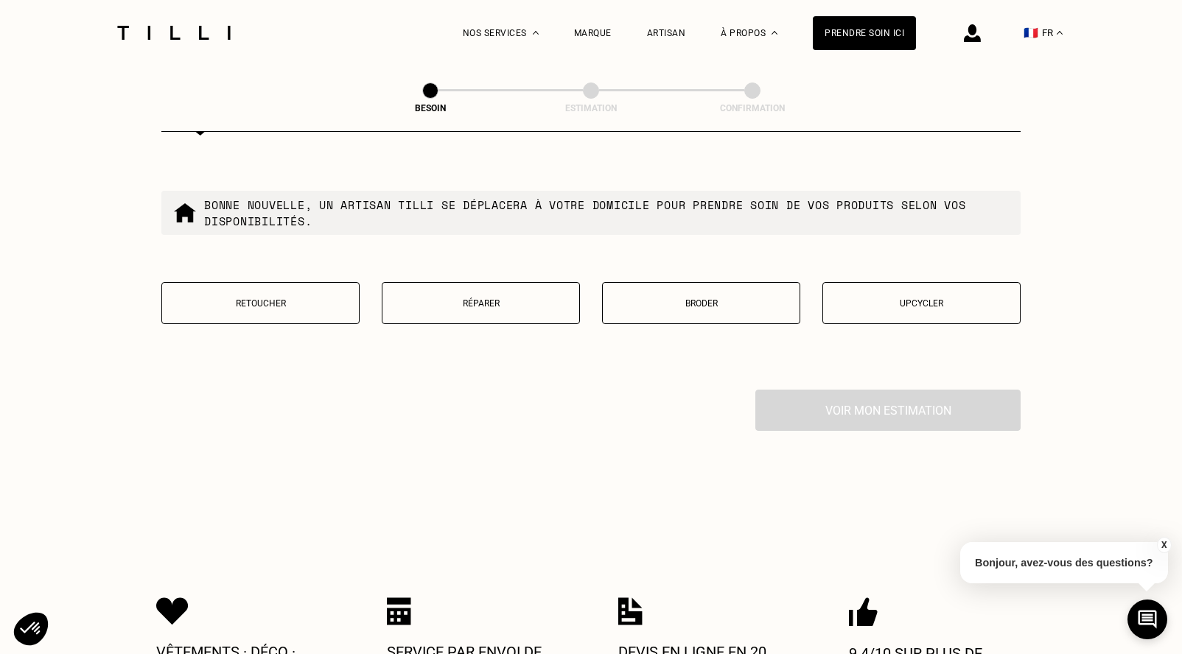
click at [477, 298] on p "Réparer" at bounding box center [481, 303] width 182 height 10
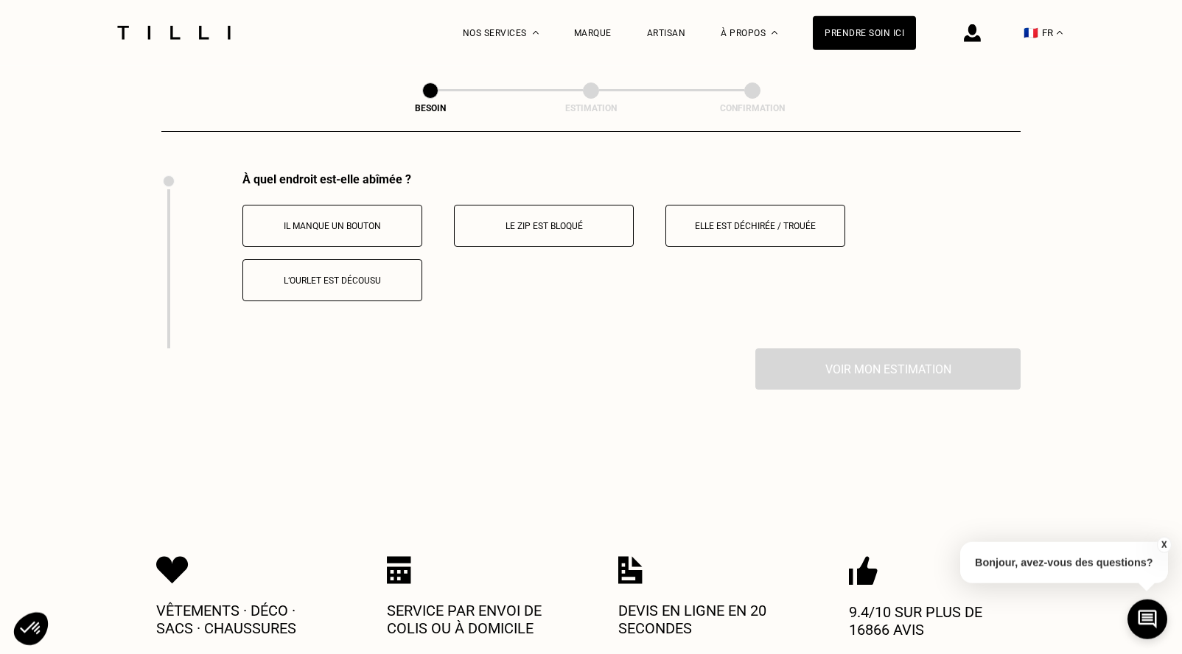
scroll to position [2726, 0]
click at [736, 220] on p "Elle est déchirée / trouée" at bounding box center [755, 225] width 164 height 10
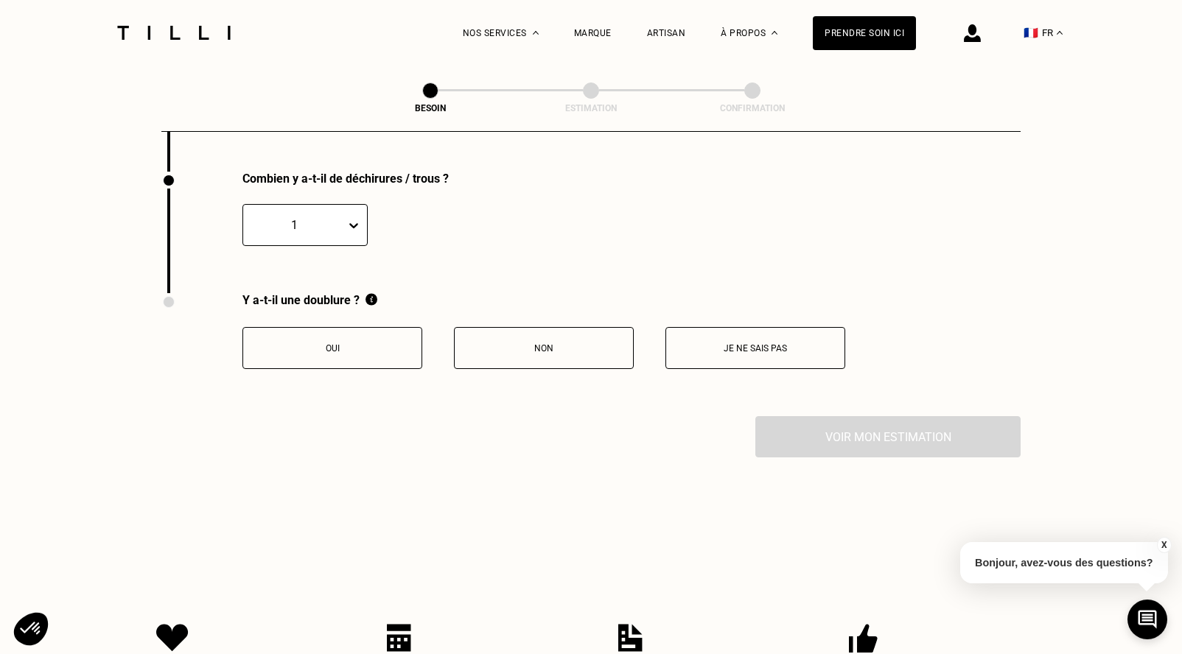
scroll to position [2902, 0]
click at [553, 335] on button "Non" at bounding box center [544, 347] width 180 height 42
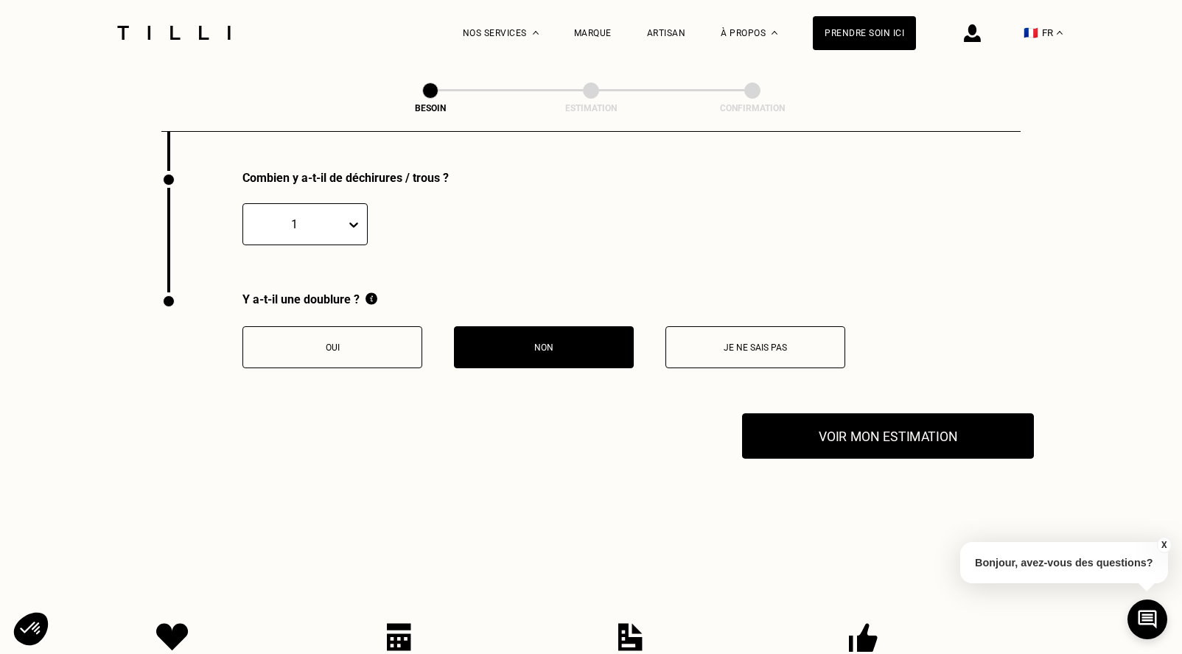
click at [891, 433] on button "Voir mon estimation" at bounding box center [888, 436] width 292 height 46
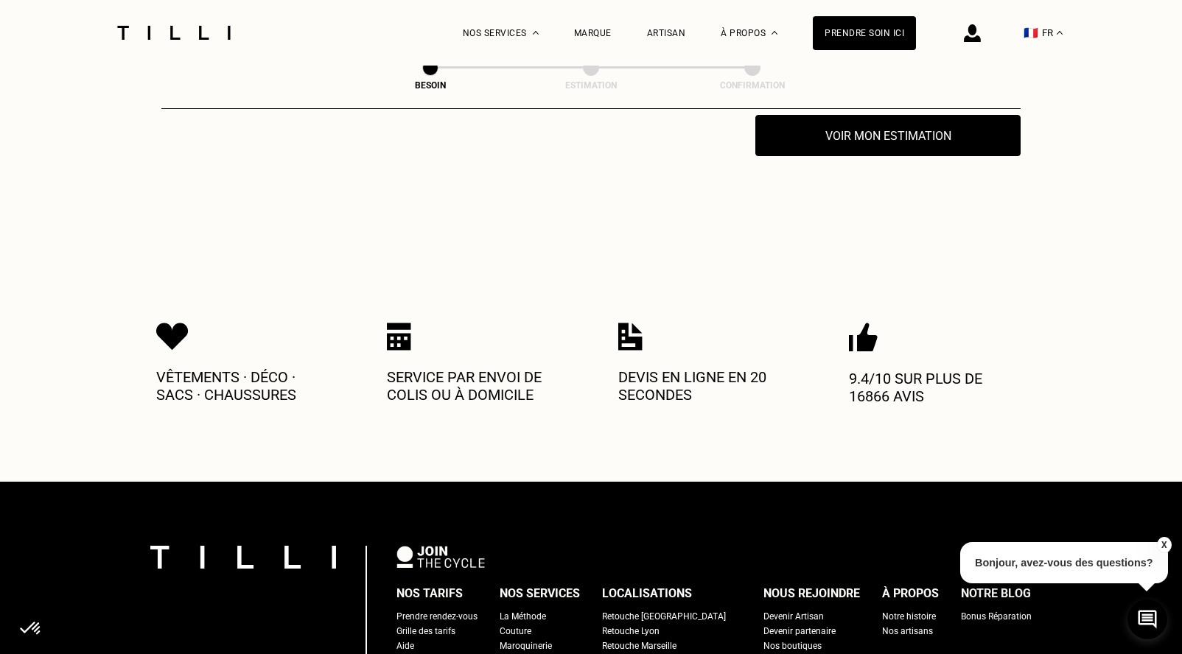
scroll to position [3428, 0]
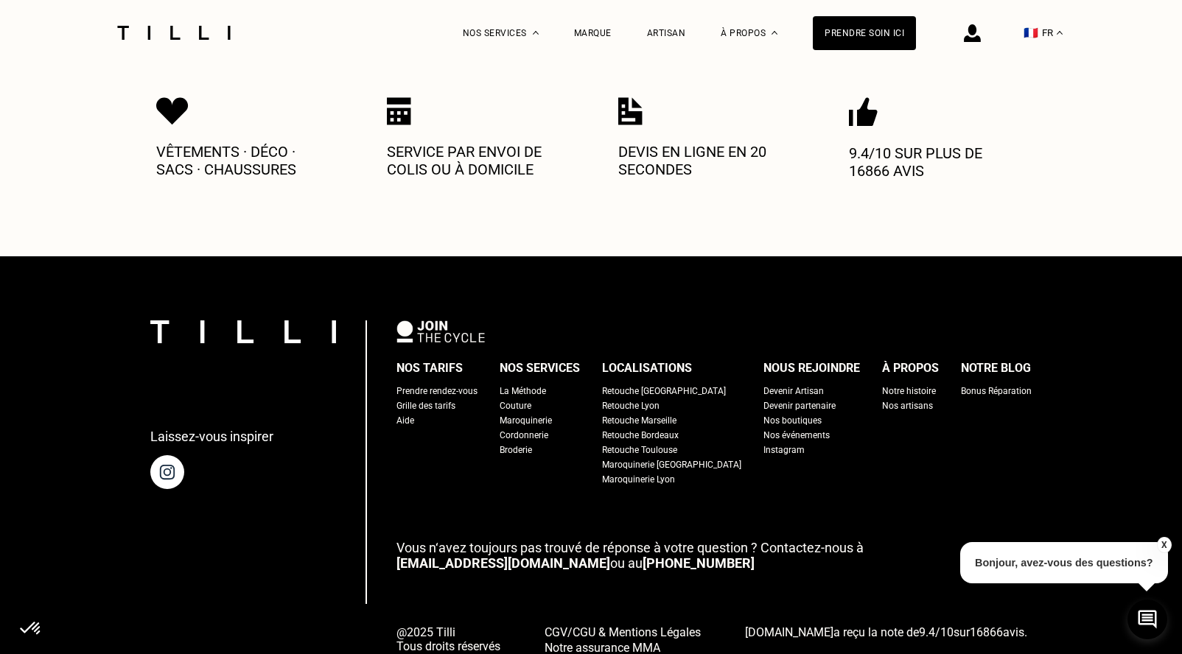
click at [546, 385] on div "La Méthode" at bounding box center [522, 391] width 46 height 15
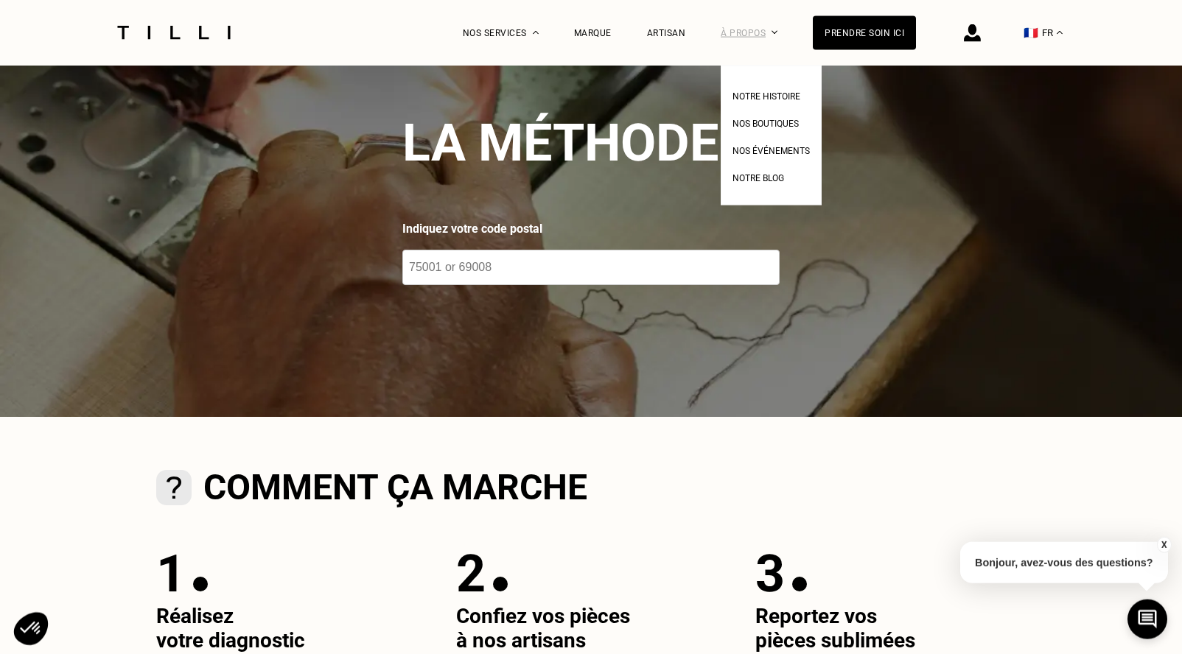
scroll to position [225, 0]
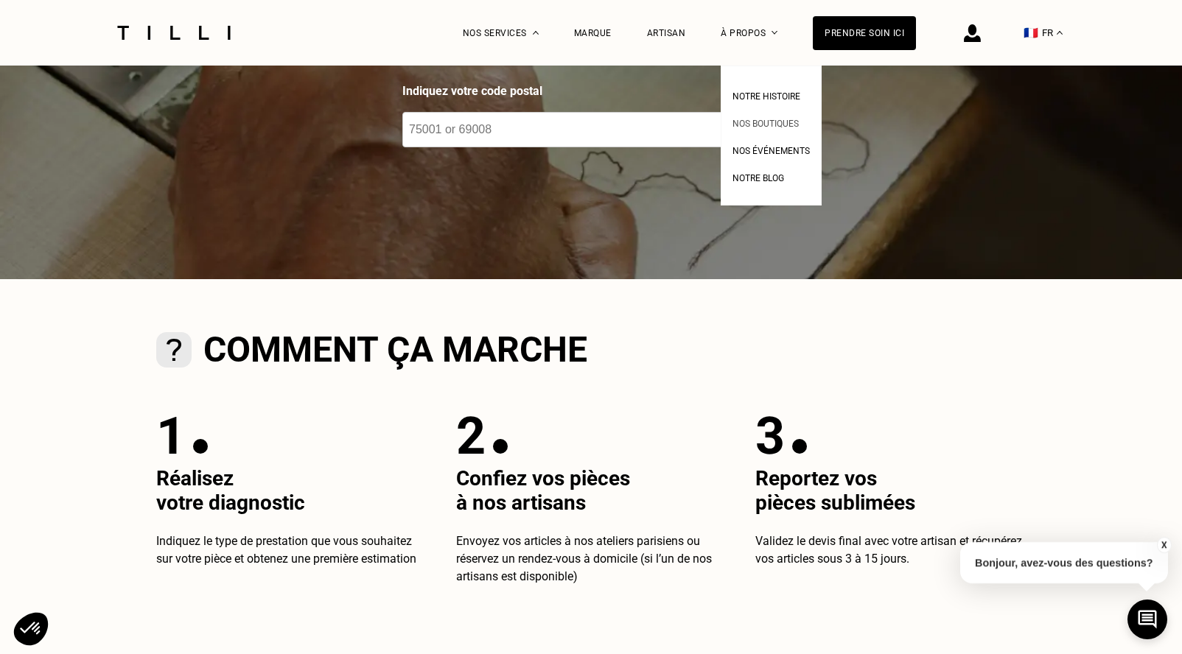
click at [767, 125] on span "Nos boutiques" at bounding box center [765, 124] width 66 height 10
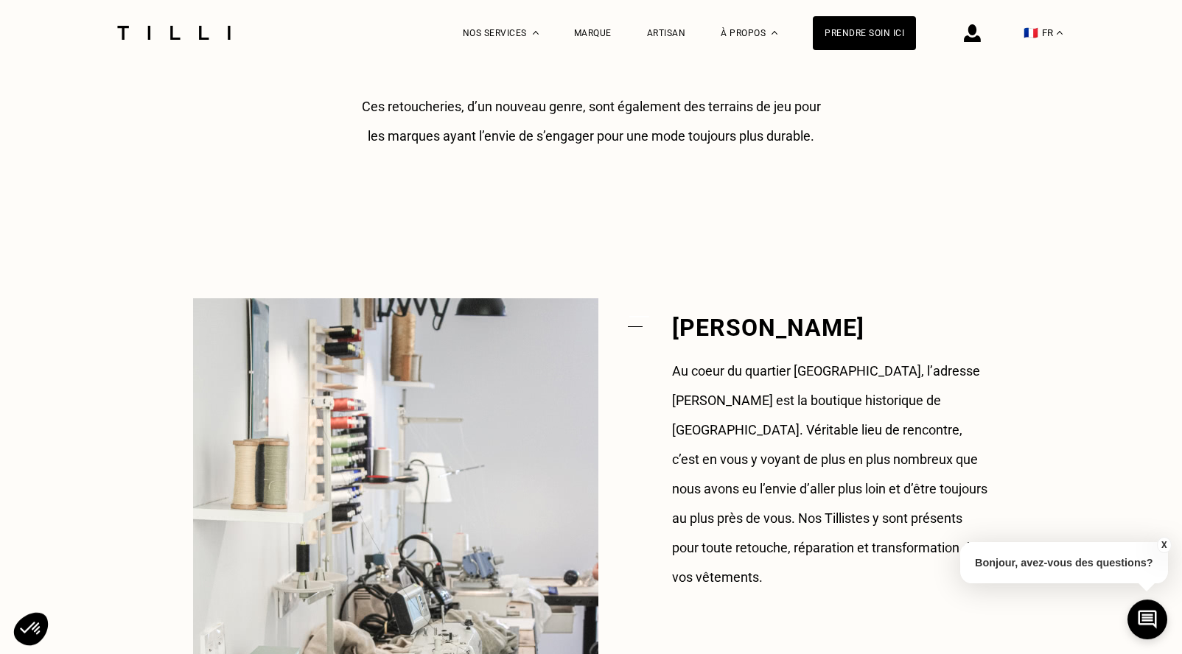
scroll to position [1052, 0]
